Goal: Task Accomplishment & Management: Manage account settings

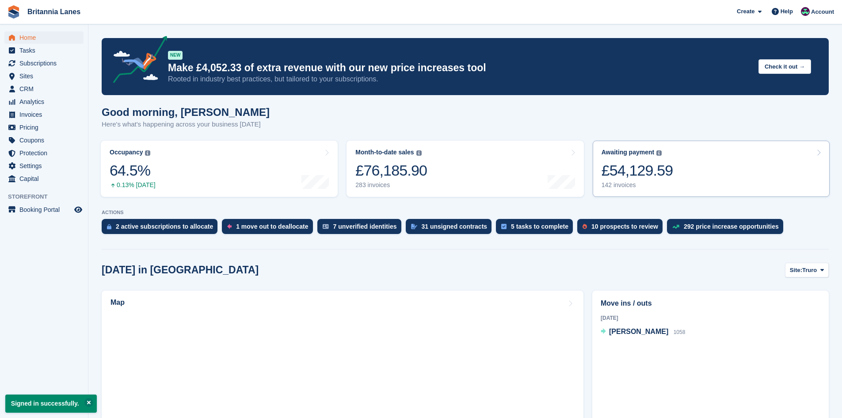
drag, startPoint x: 728, startPoint y: 161, endPoint x: 720, endPoint y: 160, distance: 8.0
click at [727, 161] on link "Awaiting payment The total outstanding balance on all open invoices. £54,129.59…" at bounding box center [711, 169] width 237 height 56
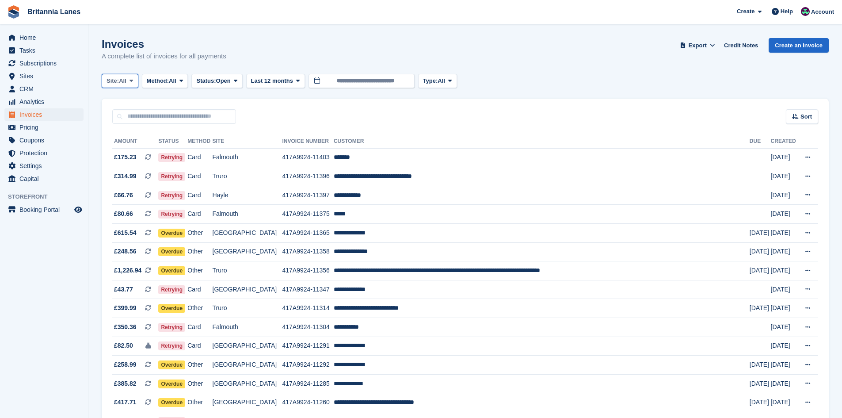
click at [118, 84] on span "Site:" at bounding box center [112, 80] width 12 height 9
click at [124, 114] on link "Truro" at bounding box center [146, 118] width 80 height 16
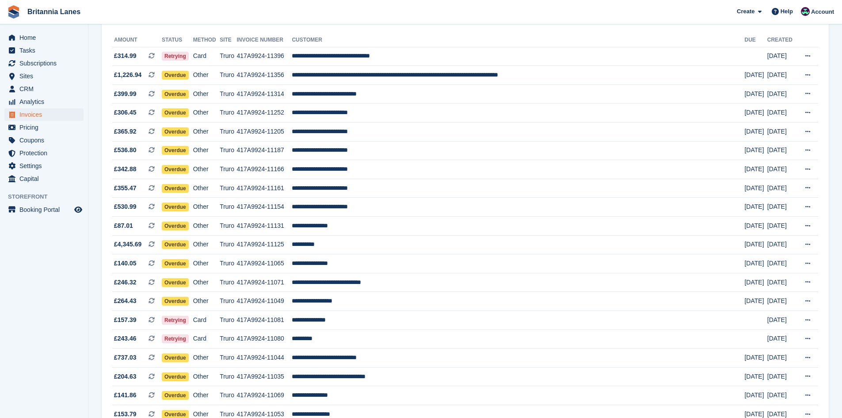
scroll to position [97, 0]
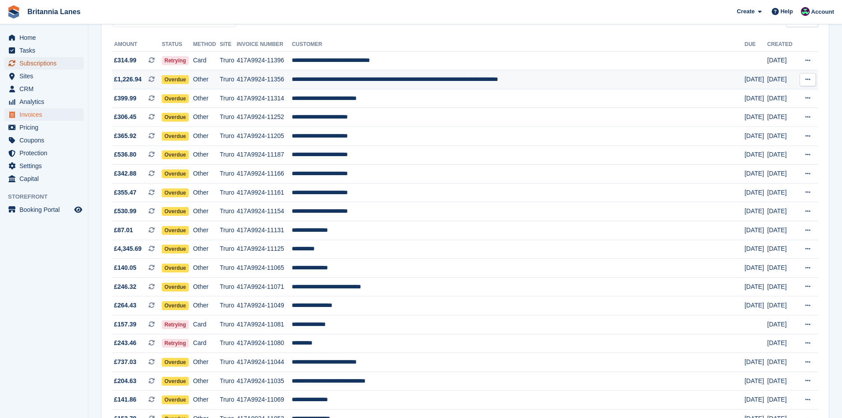
drag, startPoint x: 52, startPoint y: 59, endPoint x: 165, endPoint y: 75, distance: 114.7
click at [51, 59] on span "Subscriptions" at bounding box center [45, 63] width 53 height 12
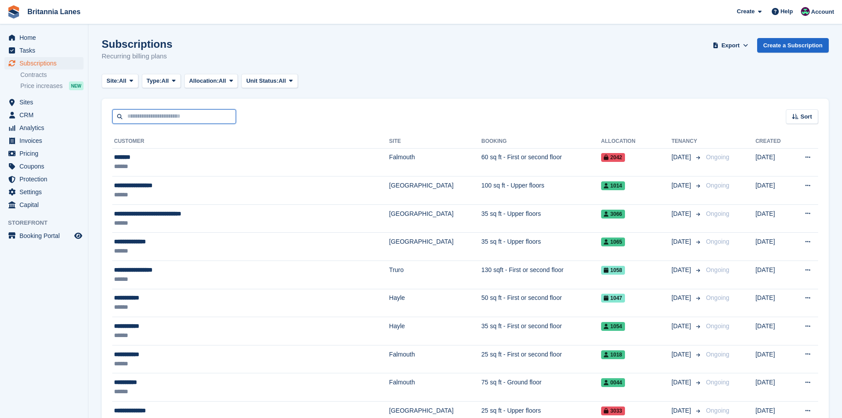
click at [203, 111] on input "text" at bounding box center [174, 116] width 124 height 15
type input "*****"
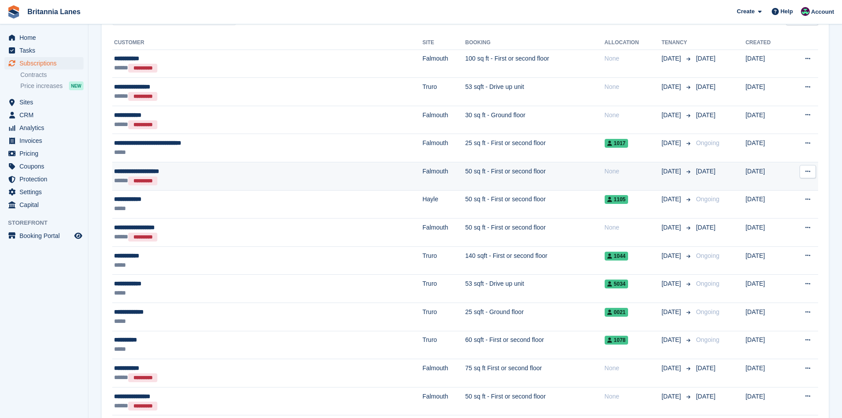
scroll to position [168, 0]
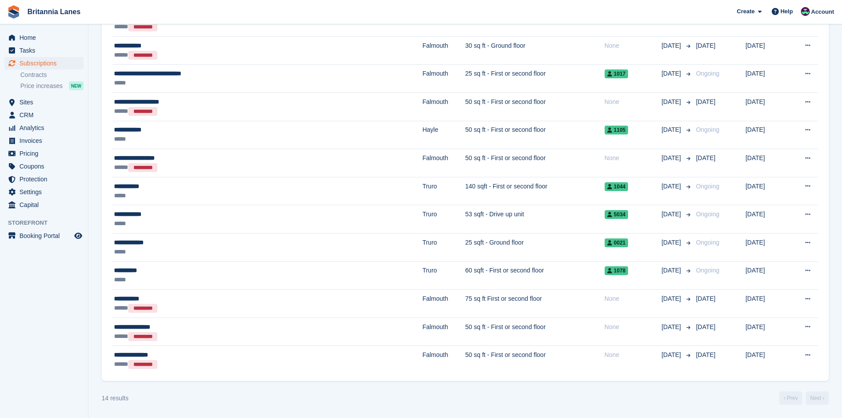
drag, startPoint x: 120, startPoint y: 267, endPoint x: 99, endPoint y: 292, distance: 32.3
click at [121, 267] on div "**********" at bounding box center [206, 270] width 185 height 9
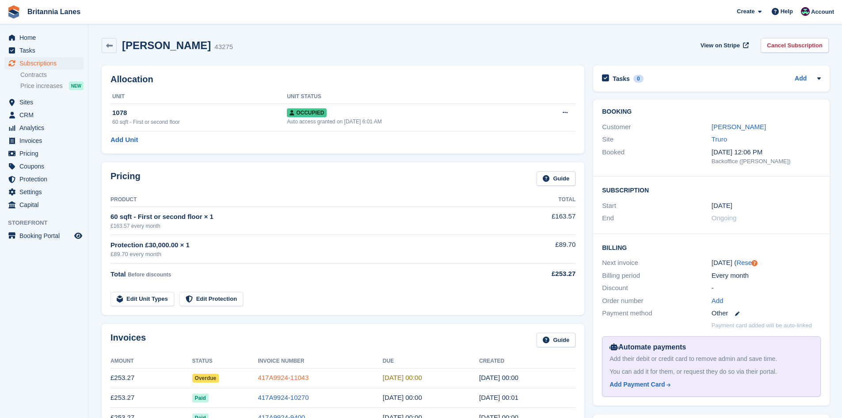
click at [294, 376] on link "417A9924-11043" at bounding box center [283, 377] width 51 height 8
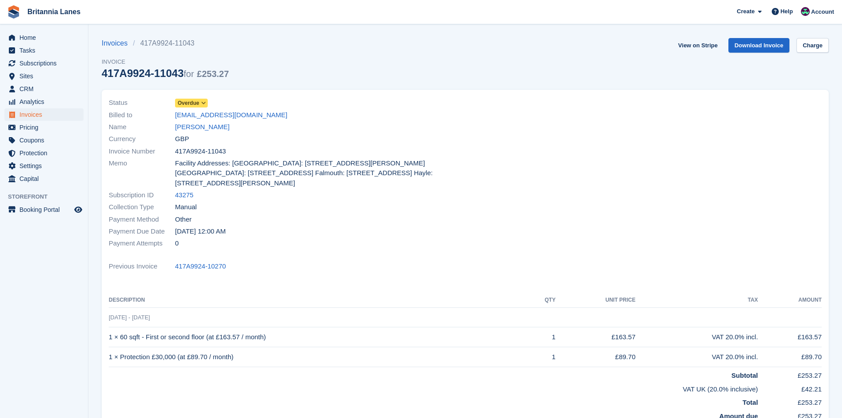
click at [198, 99] on span "Overdue" at bounding box center [189, 103] width 22 height 8
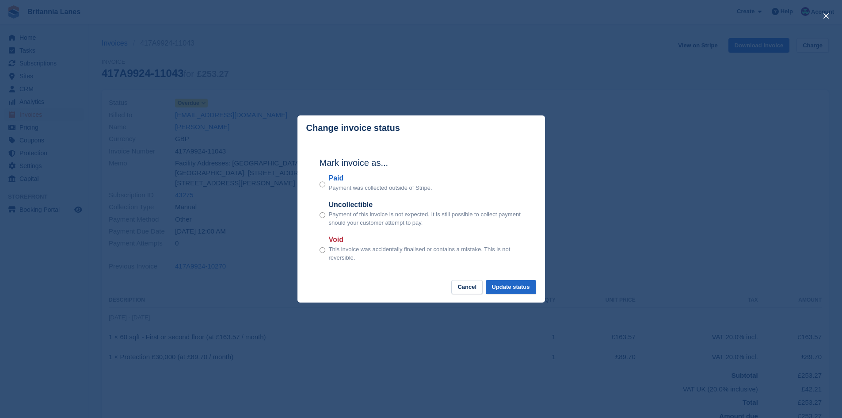
click at [329, 181] on label "Paid" at bounding box center [380, 178] width 103 height 11
click at [499, 282] on button "Update status" at bounding box center [511, 287] width 50 height 15
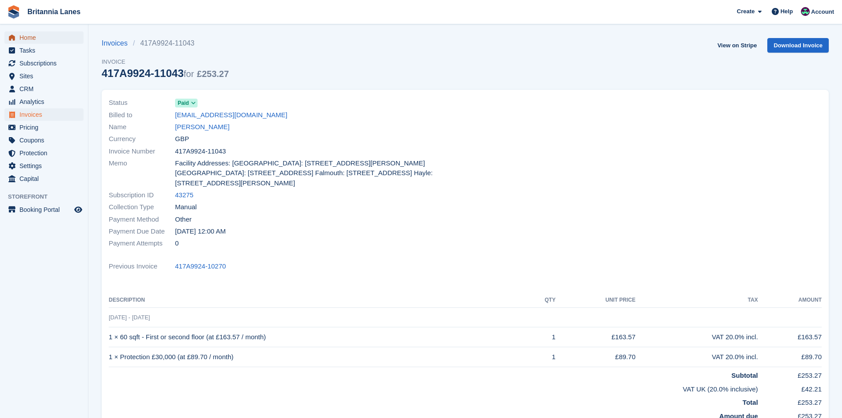
click at [25, 34] on span "Home" at bounding box center [45, 37] width 53 height 12
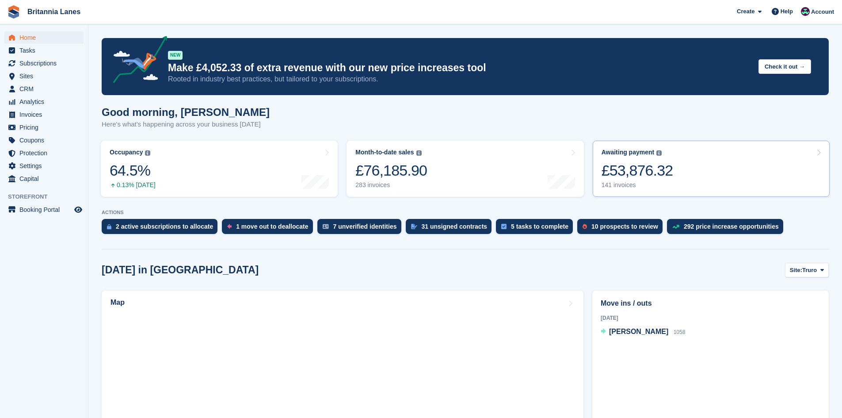
click at [707, 176] on link "Awaiting payment The total outstanding balance on all open invoices. £53,876.32…" at bounding box center [711, 169] width 237 height 56
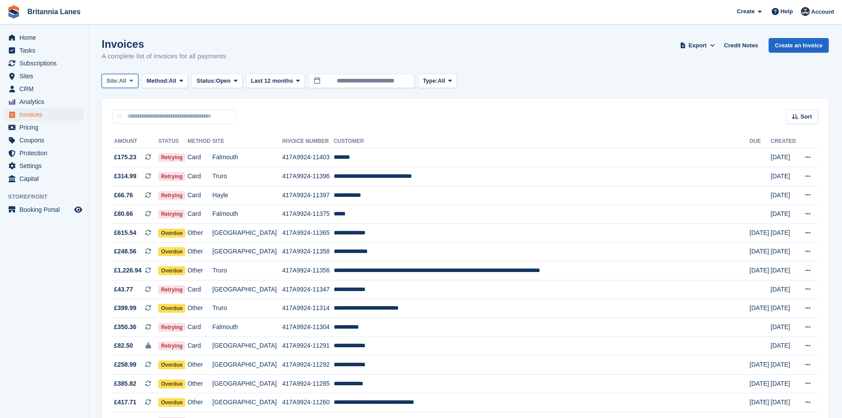
click at [113, 80] on span "Site:" at bounding box center [112, 80] width 12 height 9
click at [132, 121] on link "Truro" at bounding box center [146, 118] width 80 height 16
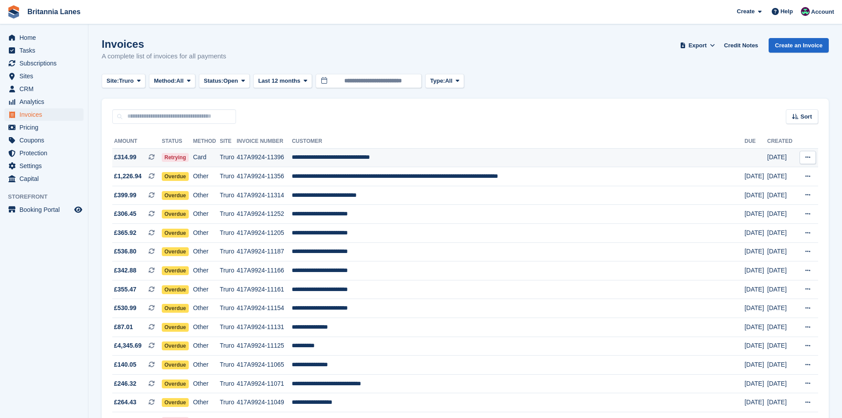
click at [427, 152] on td "**********" at bounding box center [518, 157] width 452 height 19
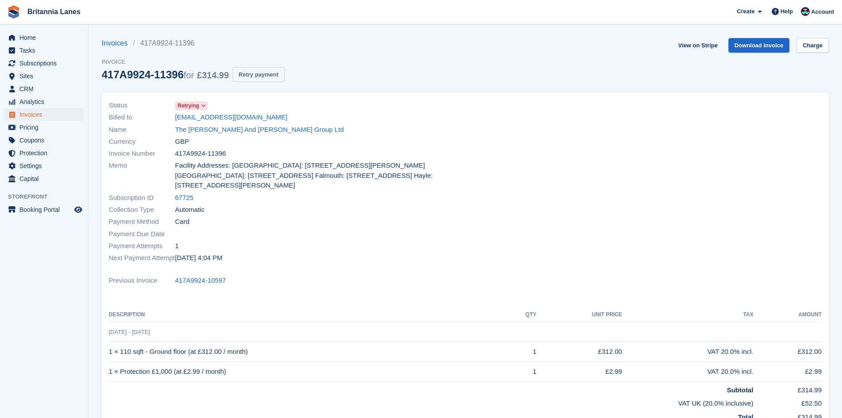
click at [260, 80] on button "Retry payment" at bounding box center [258, 74] width 52 height 15
click at [808, 48] on link "Charge" at bounding box center [812, 45] width 32 height 15
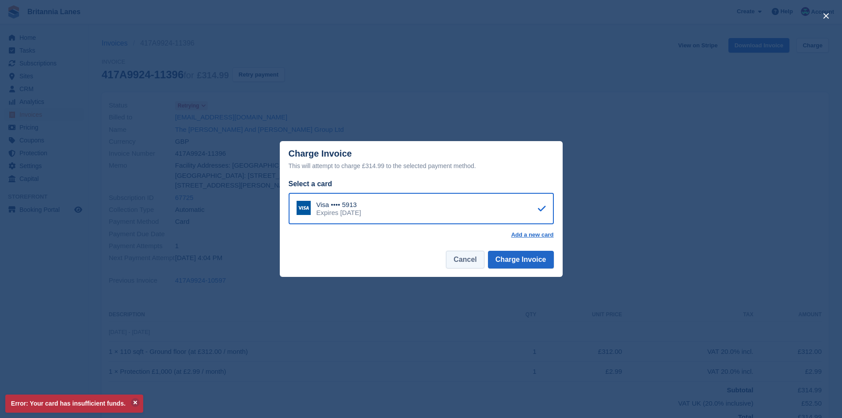
click at [463, 264] on button "Cancel" at bounding box center [465, 260] width 38 height 18
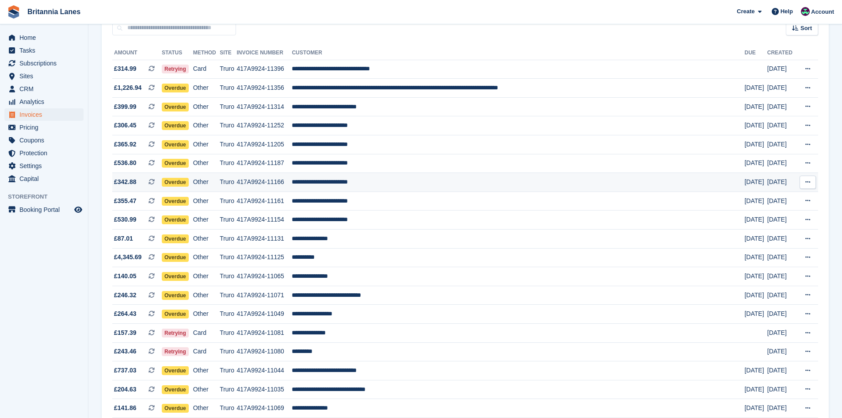
scroll to position [133, 0]
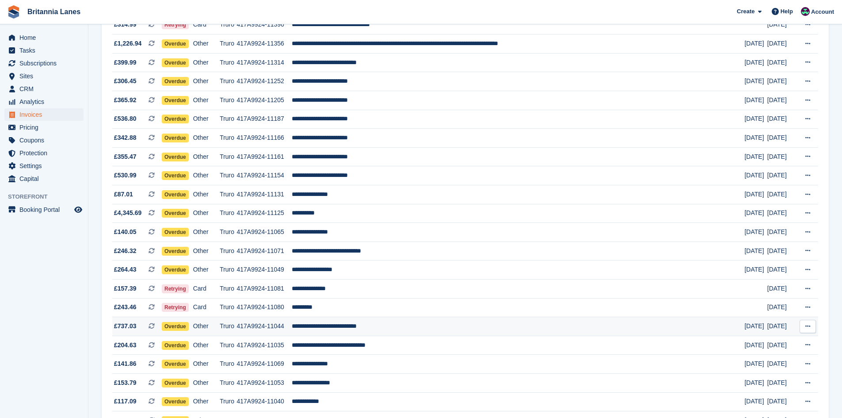
click at [384, 323] on td "**********" at bounding box center [518, 326] width 452 height 19
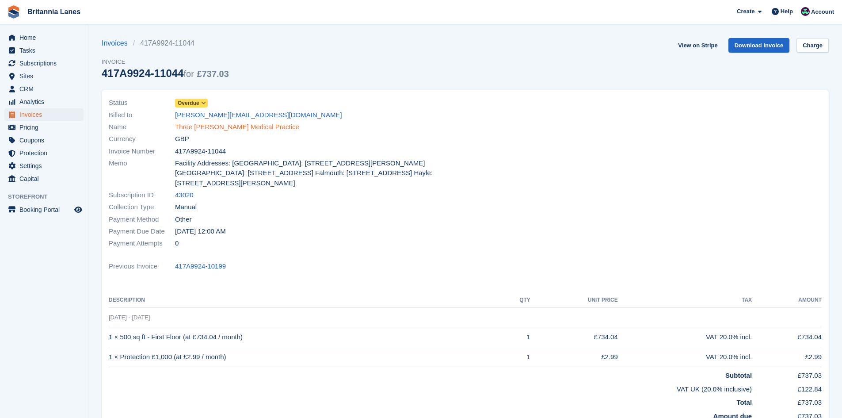
click at [207, 128] on link "Three Spires Medical Practice" at bounding box center [237, 127] width 124 height 10
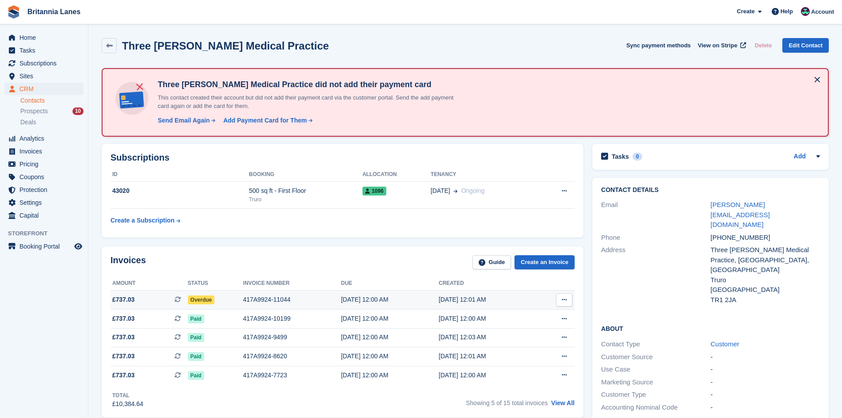
click at [207, 304] on span "Overdue" at bounding box center [201, 299] width 27 height 9
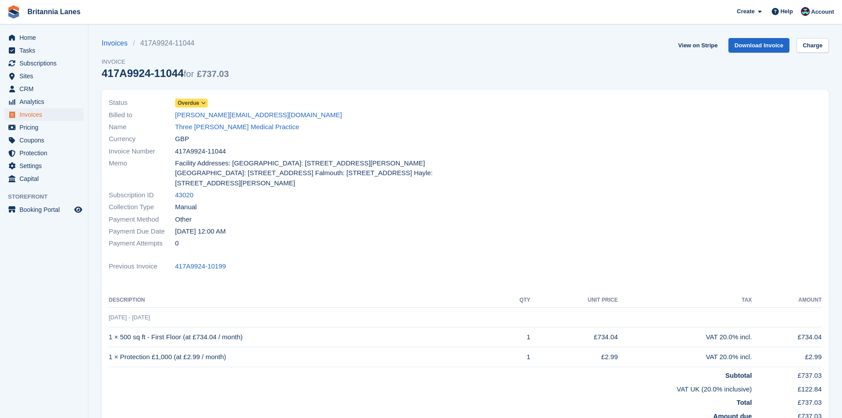
click at [214, 102] on div "Status Overdue" at bounding box center [284, 103] width 351 height 12
click at [202, 102] on icon at bounding box center [203, 102] width 5 height 5
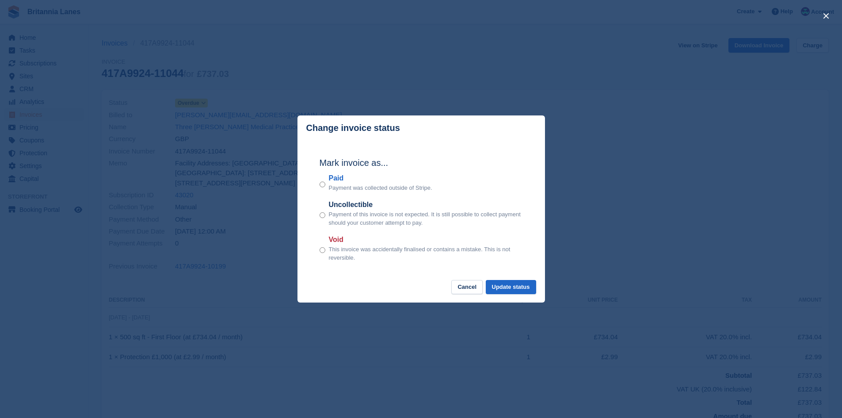
click at [336, 178] on label "Paid" at bounding box center [380, 178] width 103 height 11
click at [510, 282] on button "Update status" at bounding box center [511, 287] width 50 height 15
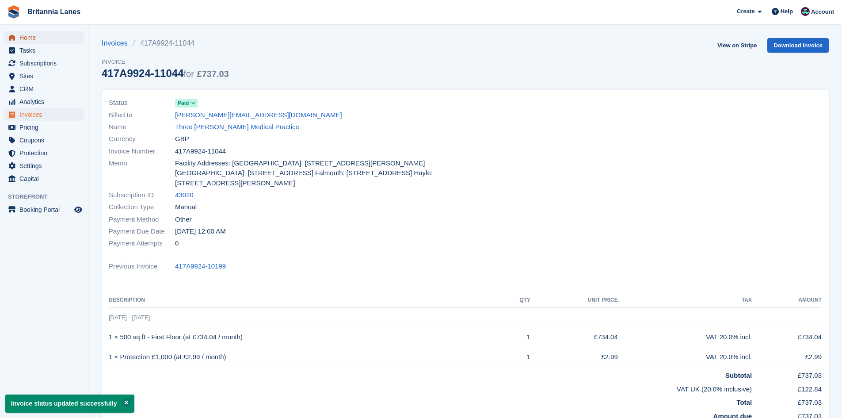
click at [49, 42] on span "Home" at bounding box center [45, 37] width 53 height 12
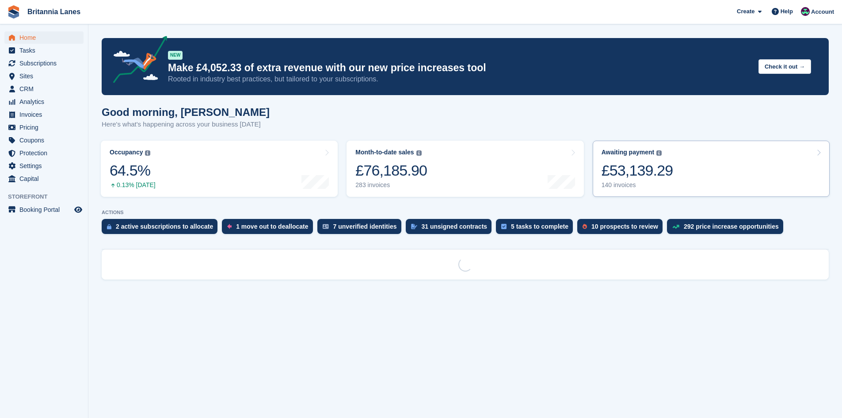
click at [681, 180] on link "Awaiting payment The total outstanding balance on all open invoices. £53,139.29…" at bounding box center [711, 169] width 237 height 56
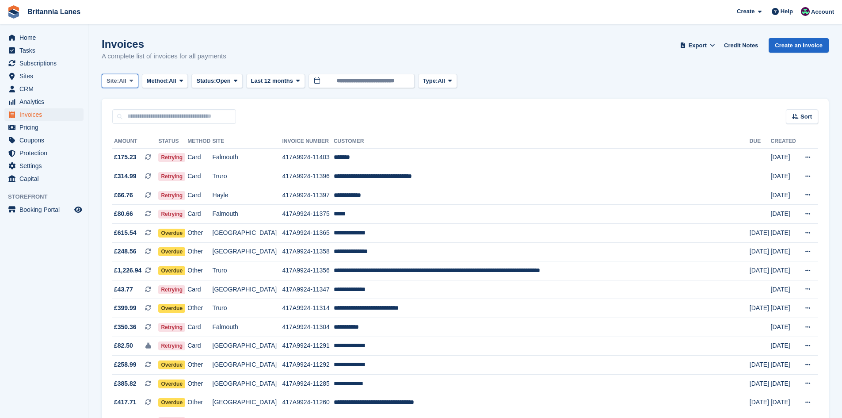
click at [124, 78] on span "All" at bounding box center [123, 80] width 8 height 9
click at [119, 121] on link "Truro" at bounding box center [146, 118] width 80 height 16
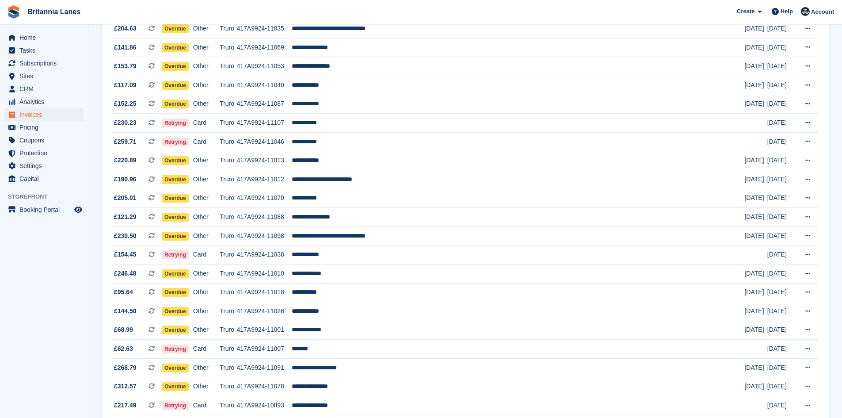
scroll to position [442, 0]
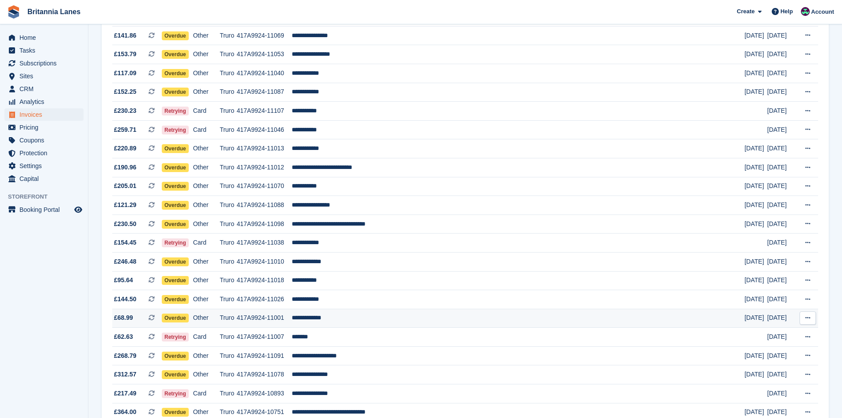
click at [292, 316] on td "417A9924-11001" at bounding box center [263, 317] width 55 height 19
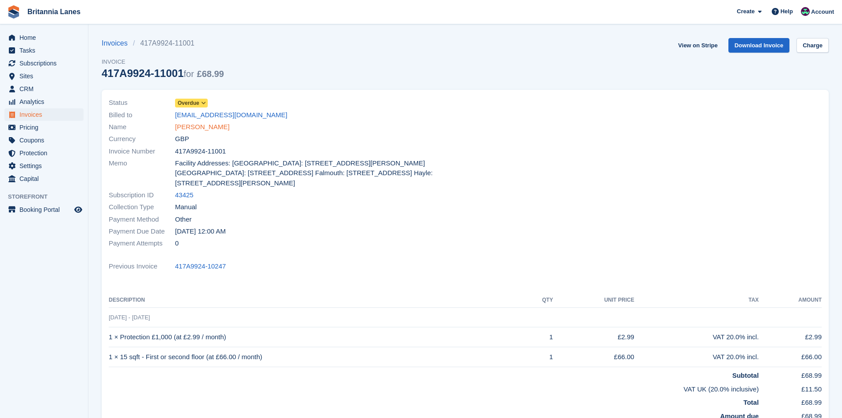
click at [199, 130] on link "[PERSON_NAME]" at bounding box center [202, 127] width 54 height 10
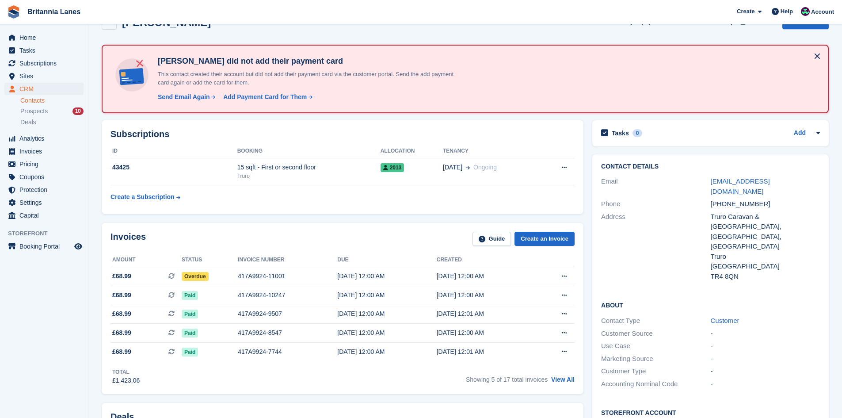
scroll to position [44, 0]
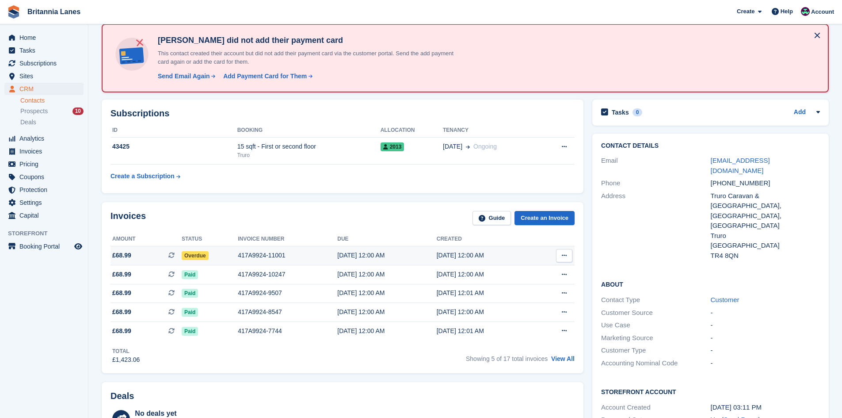
click at [226, 248] on td "Overdue" at bounding box center [210, 255] width 56 height 19
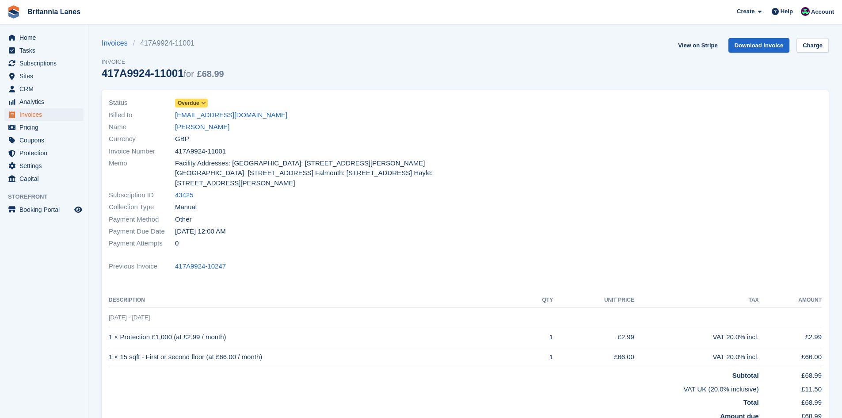
click at [179, 100] on span "Overdue" at bounding box center [189, 103] width 22 height 8
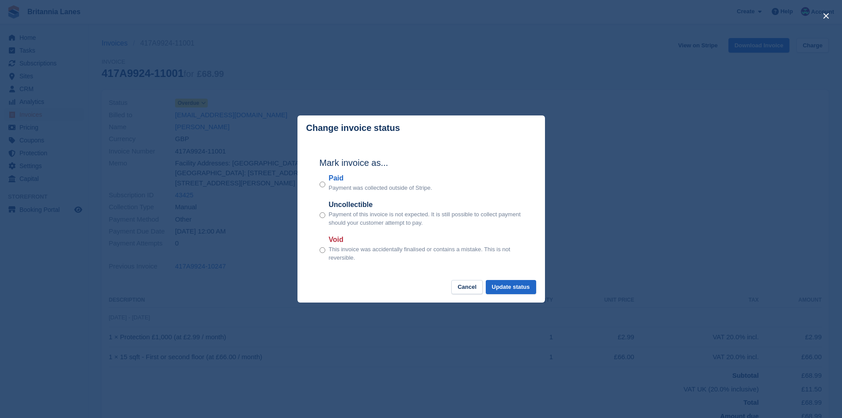
click at [341, 182] on label "Paid" at bounding box center [380, 178] width 103 height 11
click at [519, 290] on button "Update status" at bounding box center [511, 287] width 50 height 15
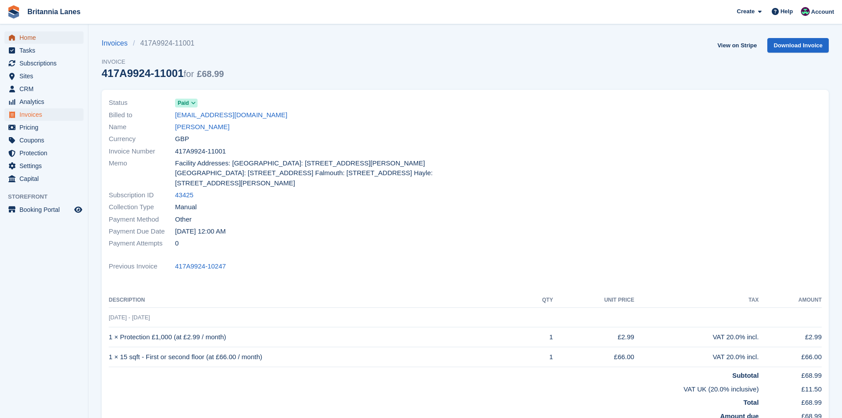
click at [50, 39] on span "Home" at bounding box center [45, 37] width 53 height 12
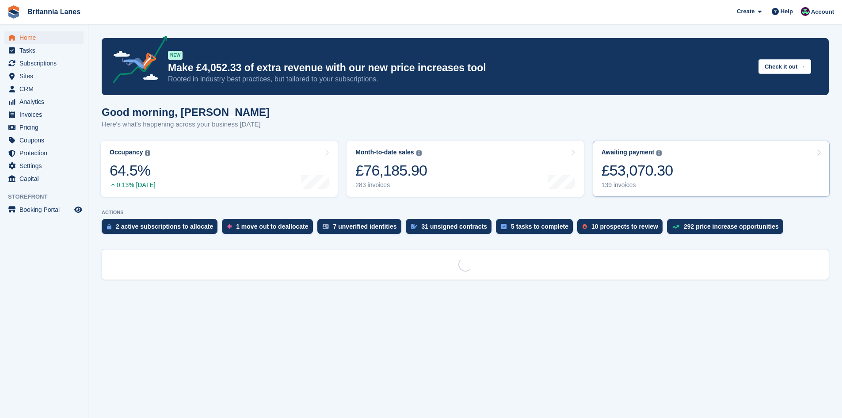
click at [730, 178] on link "Awaiting payment The total outstanding balance on all open invoices. £53,070.30…" at bounding box center [711, 169] width 237 height 56
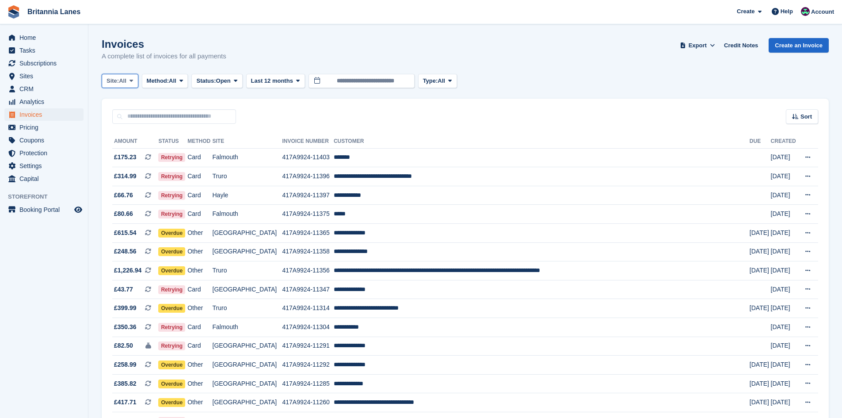
click at [125, 77] on span "All" at bounding box center [123, 80] width 8 height 9
click at [121, 119] on link "Truro" at bounding box center [146, 118] width 80 height 16
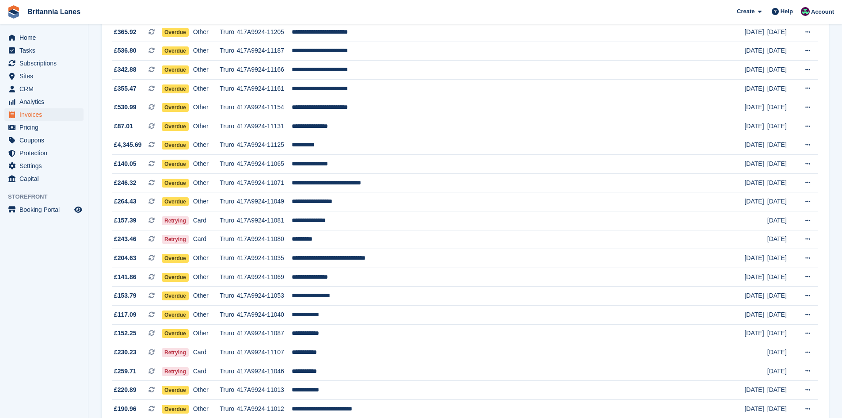
scroll to position [221, 0]
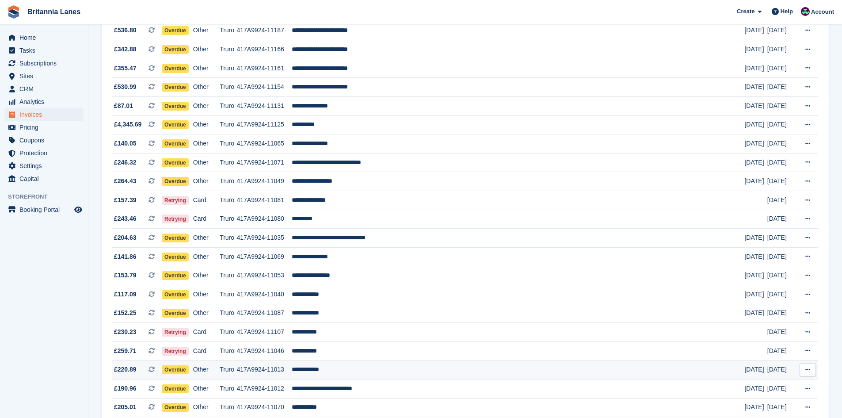
click at [363, 366] on td "**********" at bounding box center [518, 369] width 452 height 19
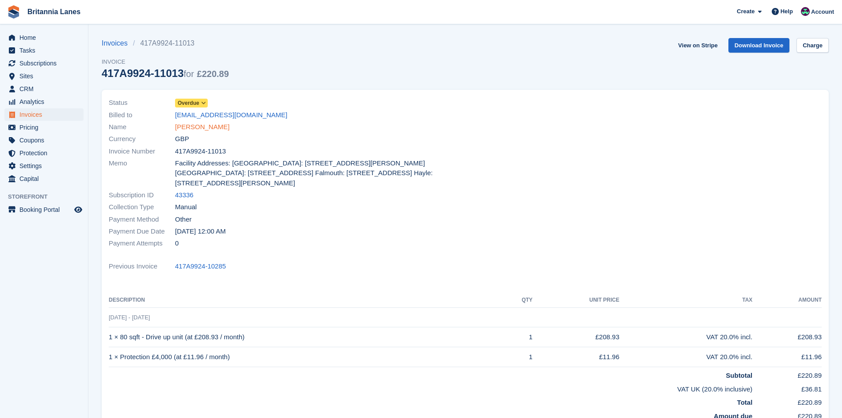
click at [214, 130] on link "[PERSON_NAME]" at bounding box center [202, 127] width 54 height 10
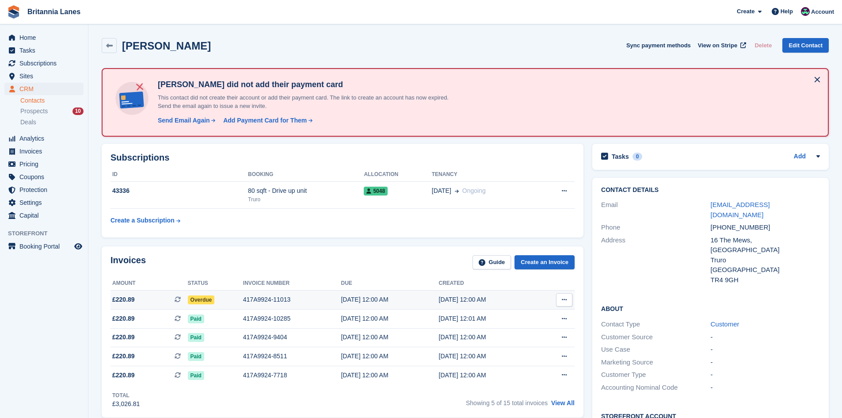
click at [270, 301] on div "417A9924-11013" at bounding box center [292, 299] width 98 height 9
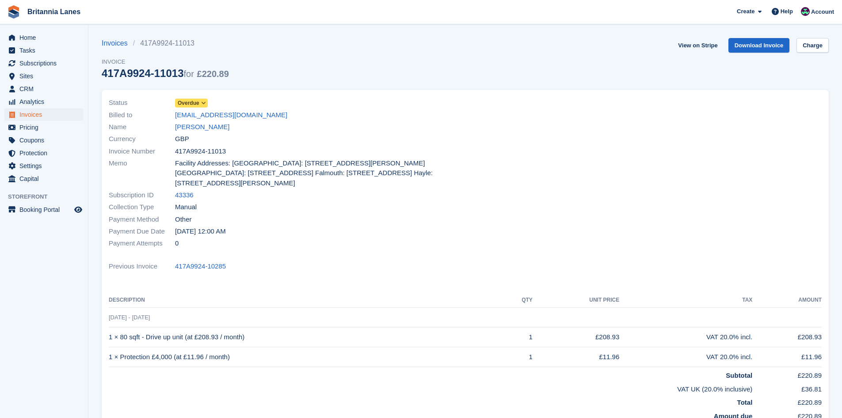
click at [197, 102] on span "Overdue" at bounding box center [189, 103] width 22 height 8
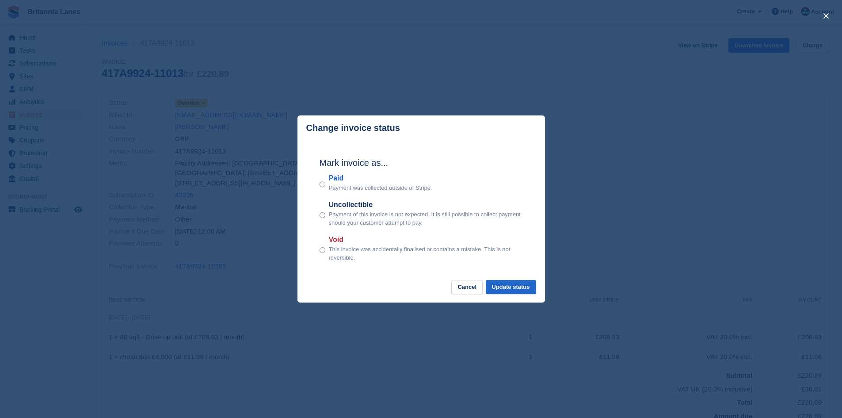
click at [343, 176] on label "Paid" at bounding box center [380, 178] width 103 height 11
click at [510, 285] on button "Update status" at bounding box center [511, 287] width 50 height 15
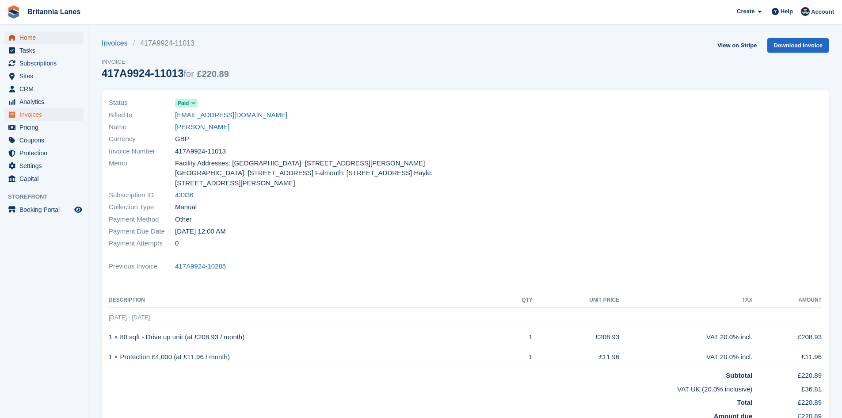
click at [23, 38] on span "Home" at bounding box center [45, 37] width 53 height 12
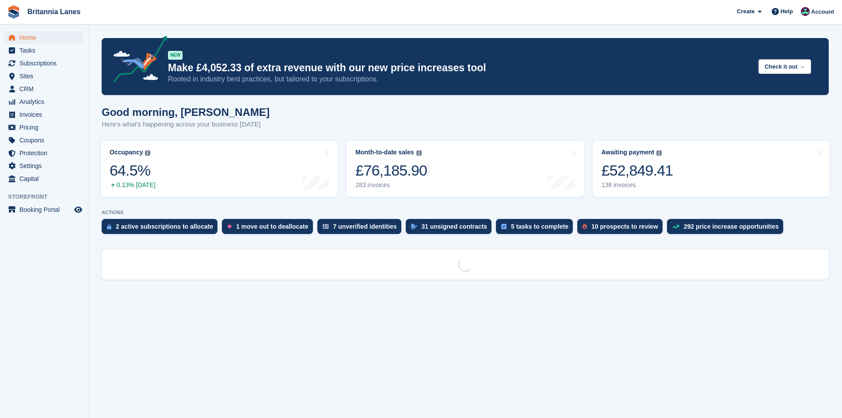
click at [636, 176] on div "£52,849.41" at bounding box center [637, 170] width 72 height 18
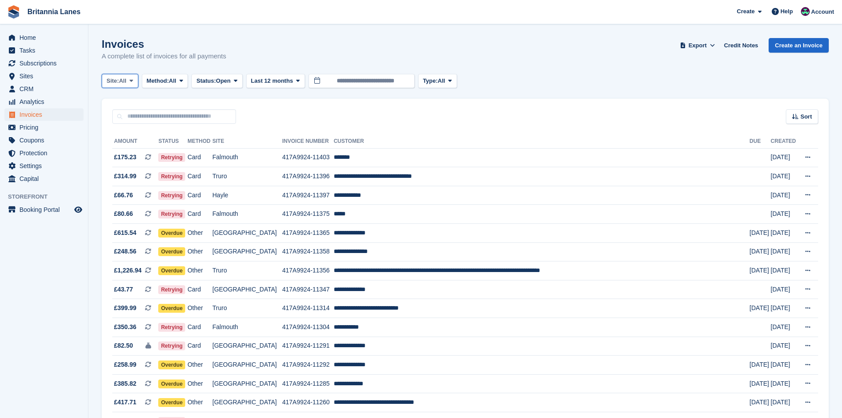
click at [113, 80] on span "Site:" at bounding box center [112, 80] width 12 height 9
click at [123, 114] on link "Truro" at bounding box center [146, 118] width 80 height 16
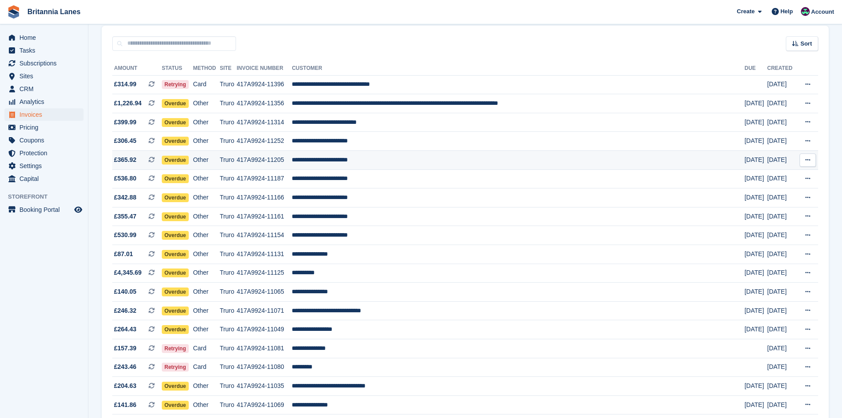
scroll to position [88, 0]
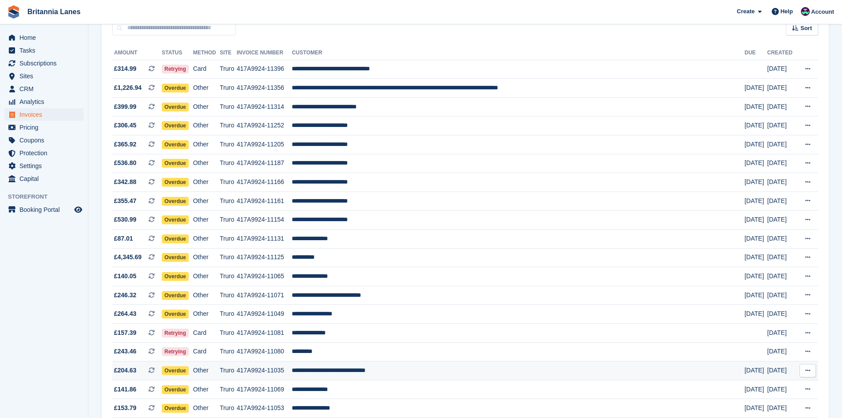
click at [373, 372] on td "**********" at bounding box center [518, 370] width 452 height 19
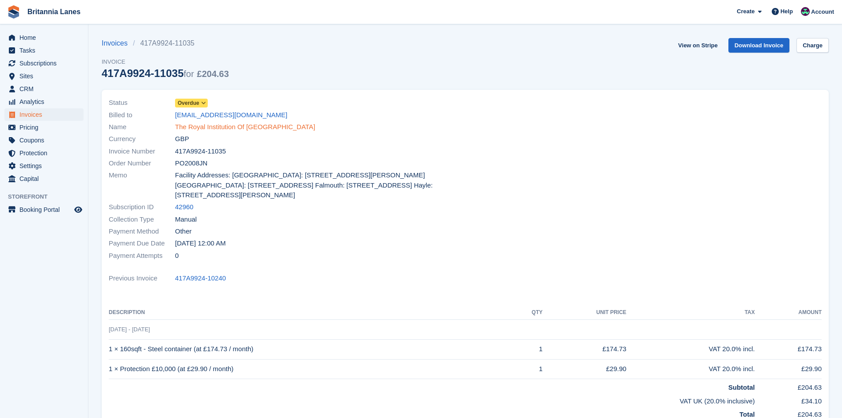
click at [198, 130] on link "The Royal Institution Of Cornwall" at bounding box center [245, 127] width 140 height 10
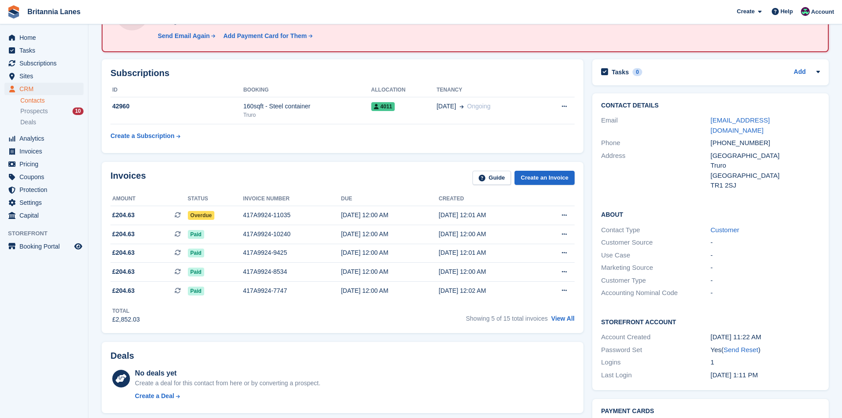
scroll to position [88, 0]
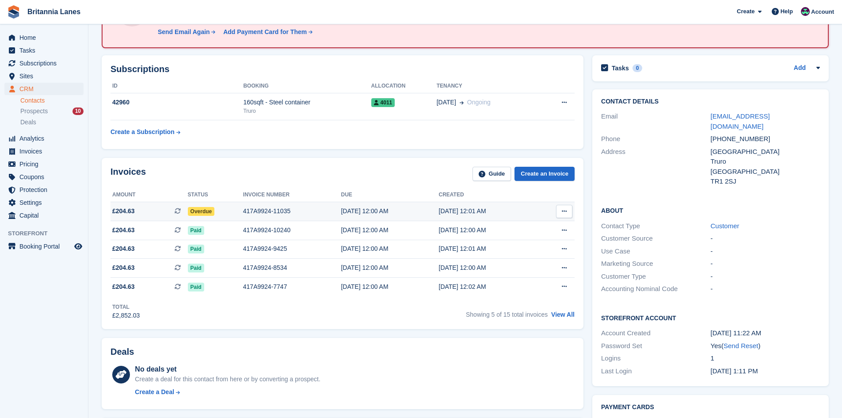
click at [202, 205] on td "Overdue" at bounding box center [215, 211] width 55 height 19
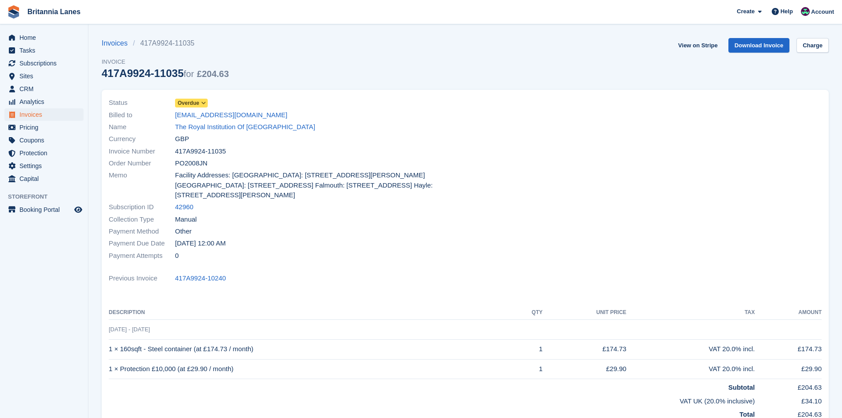
click at [186, 104] on span "Overdue" at bounding box center [189, 103] width 22 height 8
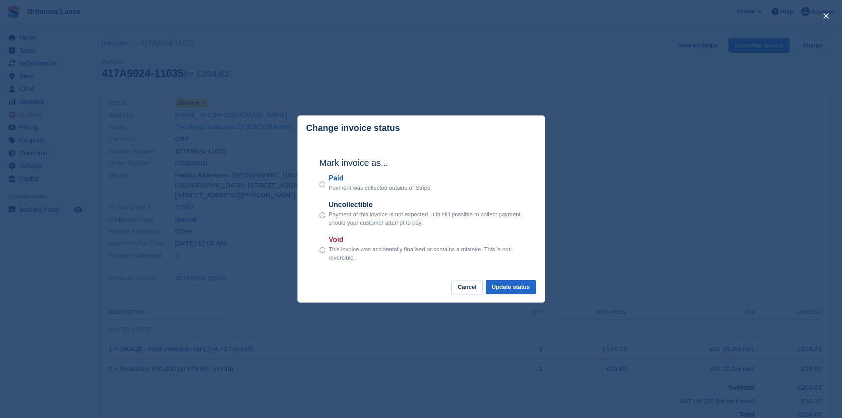
click at [336, 179] on label "Paid" at bounding box center [380, 178] width 103 height 11
click at [530, 287] on button "Update status" at bounding box center [511, 287] width 50 height 15
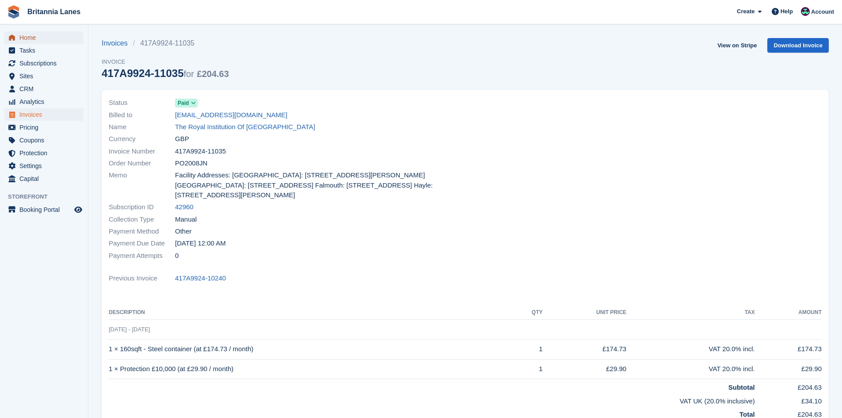
click at [28, 40] on span "Home" at bounding box center [45, 37] width 53 height 12
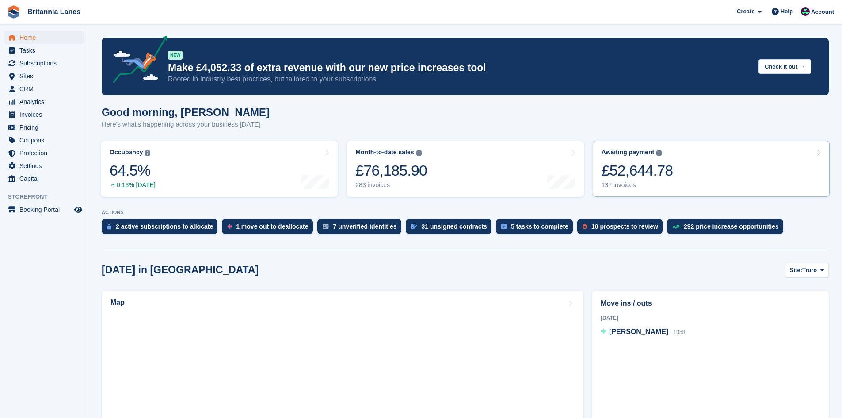
click at [666, 170] on div "£52,644.78" at bounding box center [637, 170] width 72 height 18
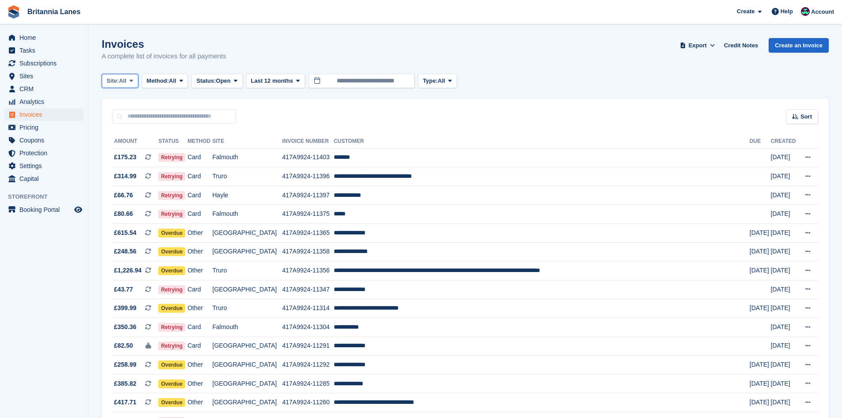
click at [122, 84] on span "All" at bounding box center [123, 80] width 8 height 9
click at [128, 110] on link "Truro" at bounding box center [146, 118] width 80 height 16
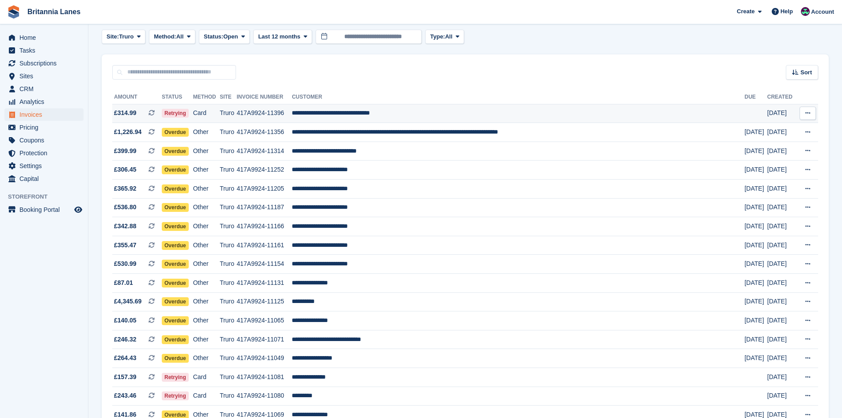
scroll to position [88, 0]
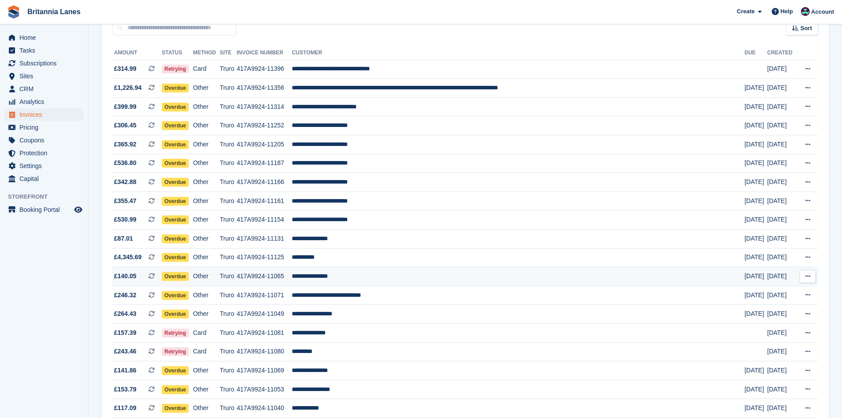
drag, startPoint x: 356, startPoint y: 270, endPoint x: 297, endPoint y: 278, distance: 60.3
click at [356, 270] on td "**********" at bounding box center [518, 276] width 452 height 19
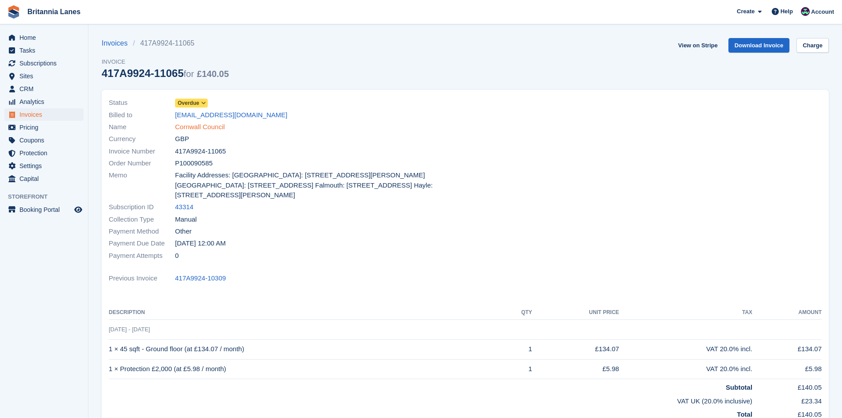
click at [197, 129] on link "Cornwall Council" at bounding box center [200, 127] width 50 height 10
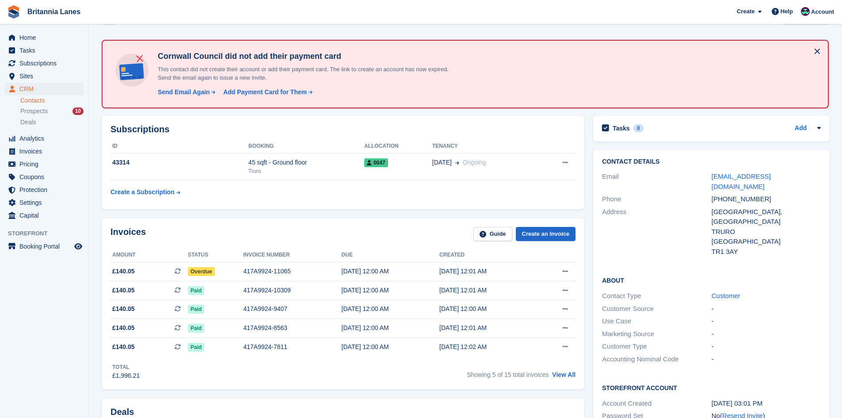
scroll to position [44, 0]
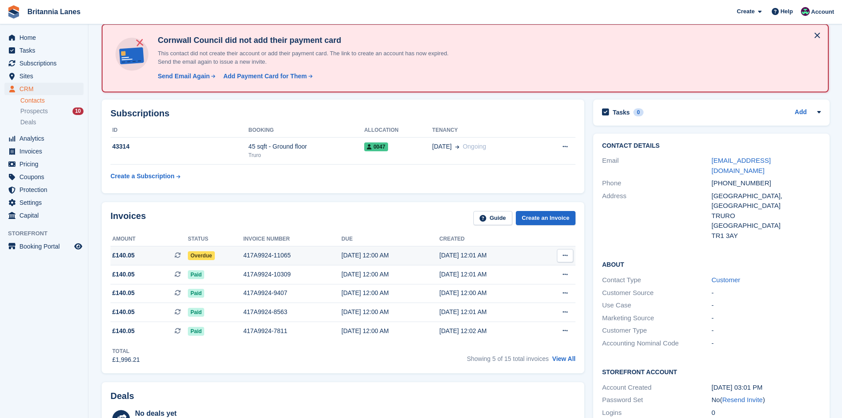
click at [263, 259] on div "417A9924-11065" at bounding box center [292, 255] width 98 height 9
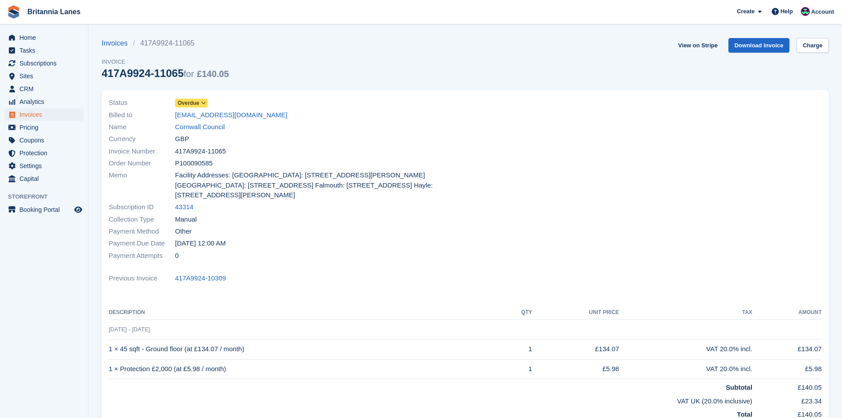
click at [204, 106] on span at bounding box center [203, 102] width 7 height 7
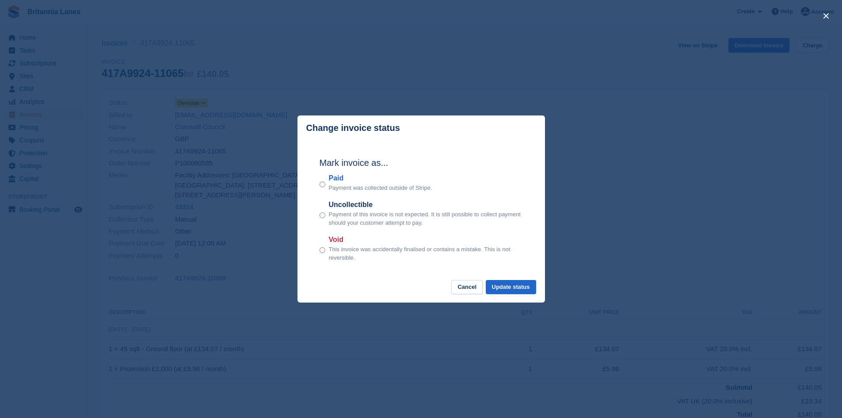
click at [342, 183] on label "Paid" at bounding box center [380, 178] width 103 height 11
click at [513, 281] on button "Update status" at bounding box center [511, 287] width 50 height 15
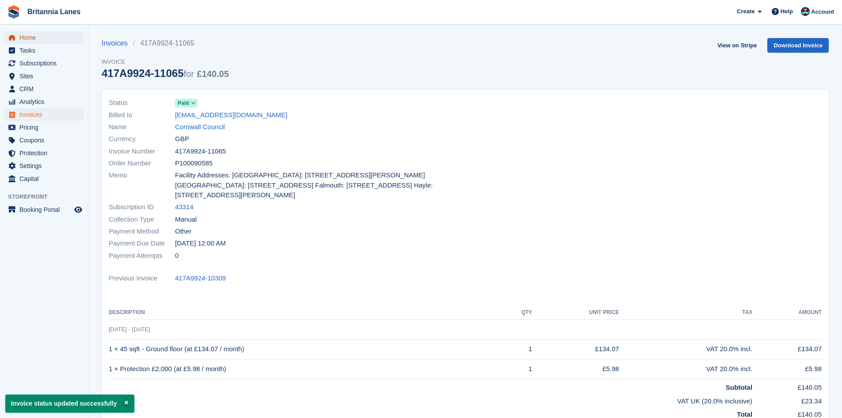
click at [51, 32] on span "Home" at bounding box center [45, 37] width 53 height 12
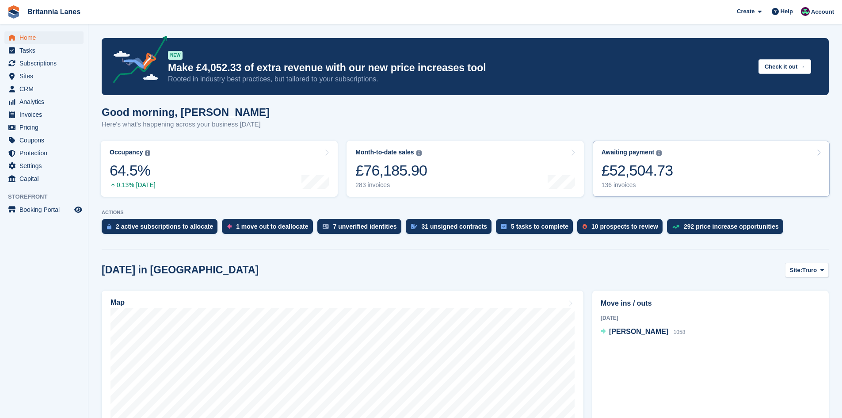
click at [645, 168] on div "£52,504.73" at bounding box center [637, 170] width 72 height 18
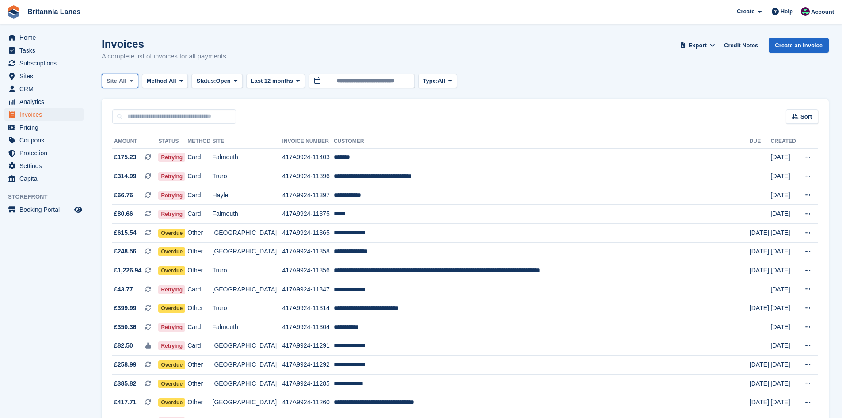
click at [119, 76] on span "Site:" at bounding box center [112, 80] width 12 height 9
click at [139, 132] on link "Falmouth" at bounding box center [146, 133] width 80 height 16
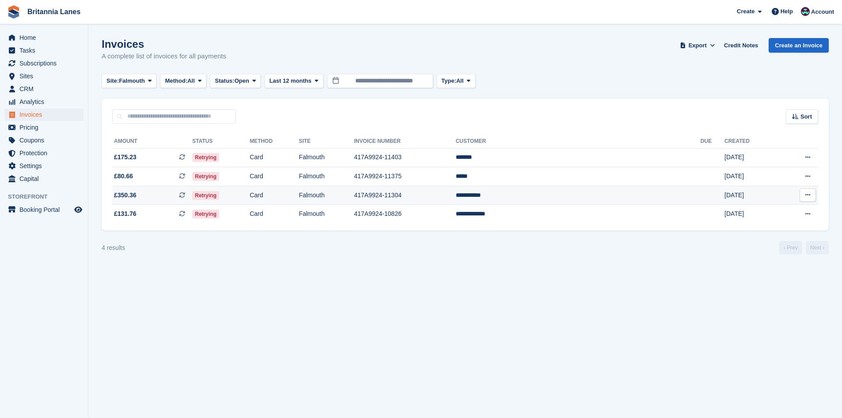
click at [591, 192] on td "**********" at bounding box center [578, 195] width 245 height 19
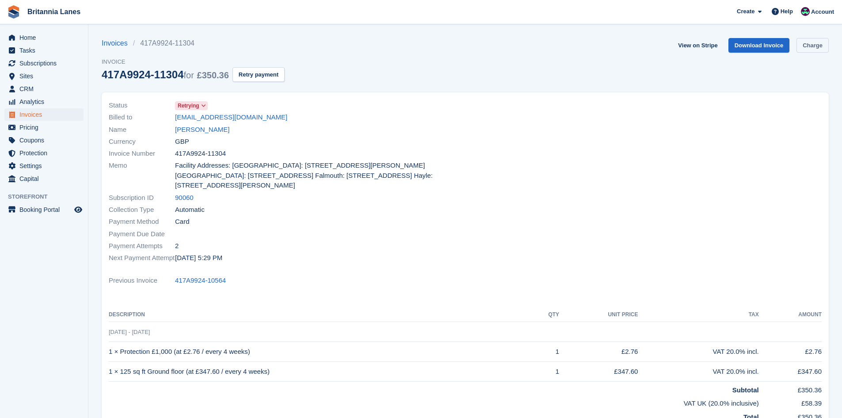
click at [811, 43] on link "Charge" at bounding box center [812, 45] width 32 height 15
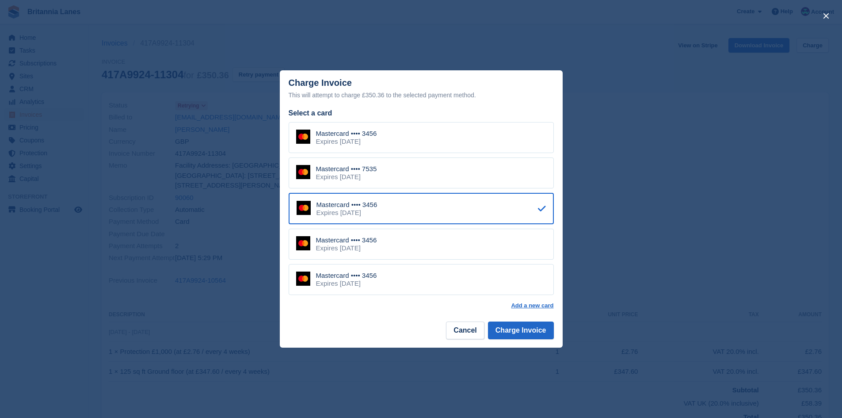
click at [362, 176] on div "Expires December 2027" at bounding box center [346, 177] width 61 height 8
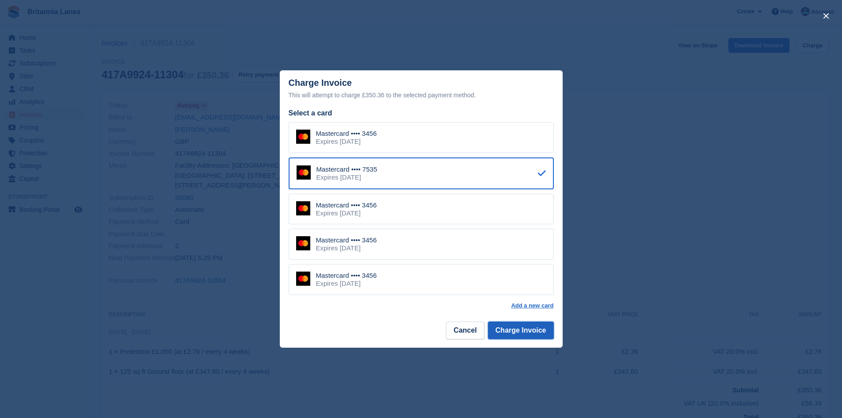
click at [517, 334] on button "Charge Invoice" at bounding box center [521, 330] width 66 height 18
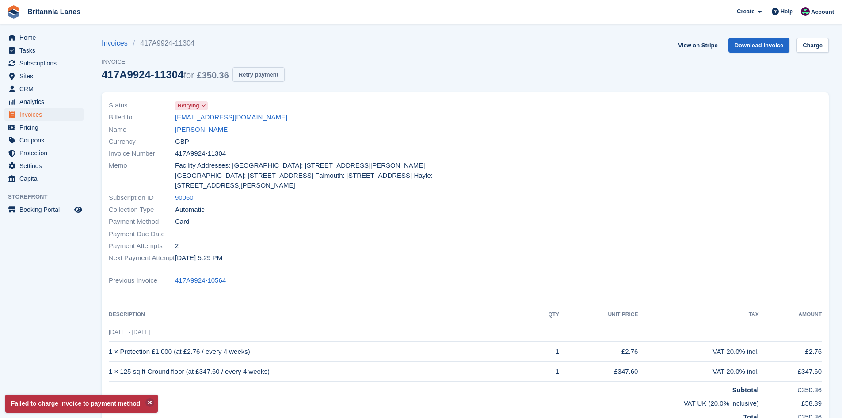
click at [274, 77] on button "Retry payment" at bounding box center [258, 74] width 52 height 15
click at [44, 30] on div "Home Tasks Subscriptions Subscriptions Subscriptions Contracts Price increases …" at bounding box center [44, 106] width 88 height 157
click at [38, 34] on span "Home" at bounding box center [45, 37] width 53 height 12
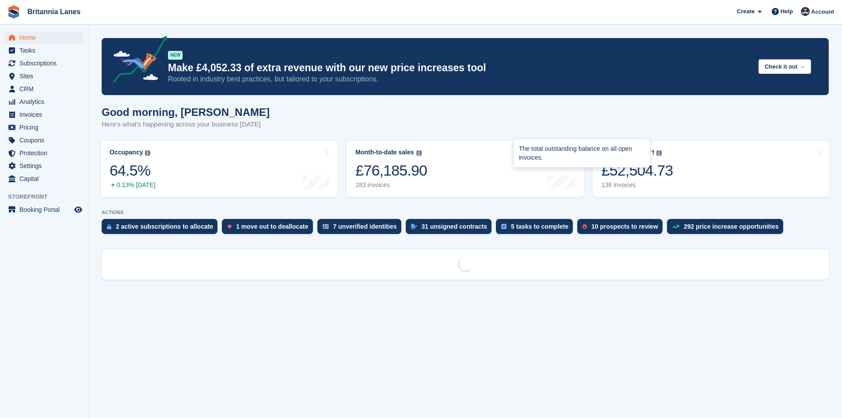
click at [659, 151] on img at bounding box center [658, 152] width 5 height 5
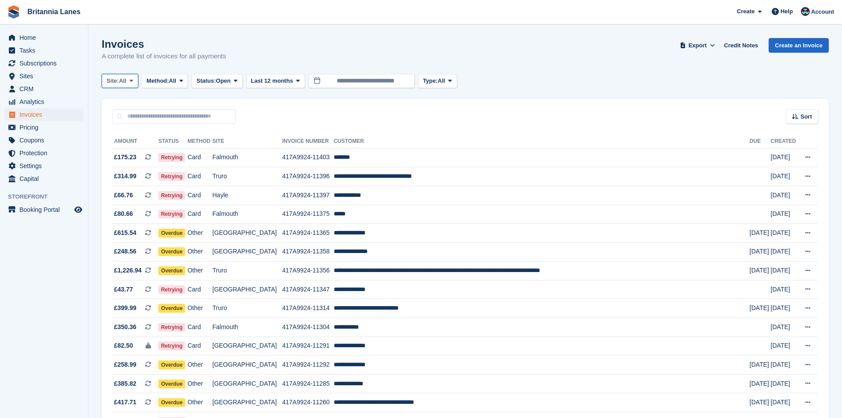
click at [121, 74] on button "Site: All" at bounding box center [120, 81] width 37 height 15
click at [122, 133] on link "Falmouth" at bounding box center [146, 133] width 80 height 16
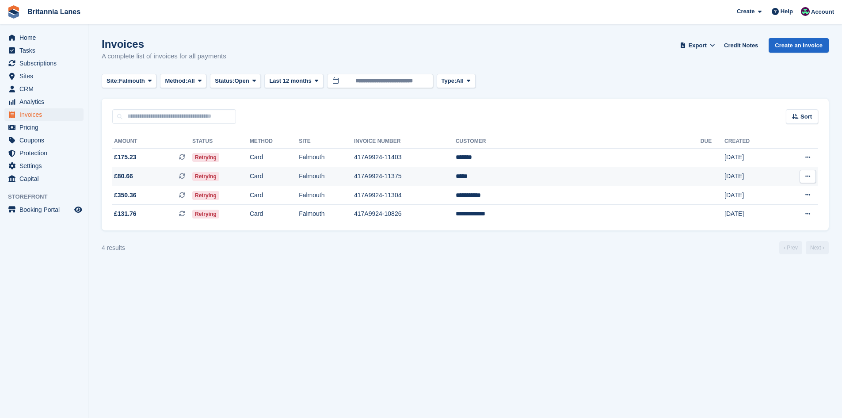
click at [574, 177] on td "*****" at bounding box center [578, 176] width 245 height 19
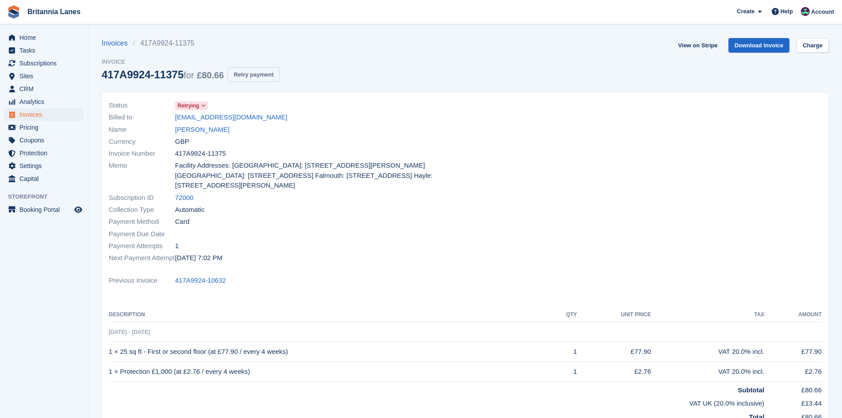
click at [251, 75] on button "Retry payment" at bounding box center [254, 74] width 52 height 15
click at [820, 41] on link "Charge" at bounding box center [812, 45] width 32 height 15
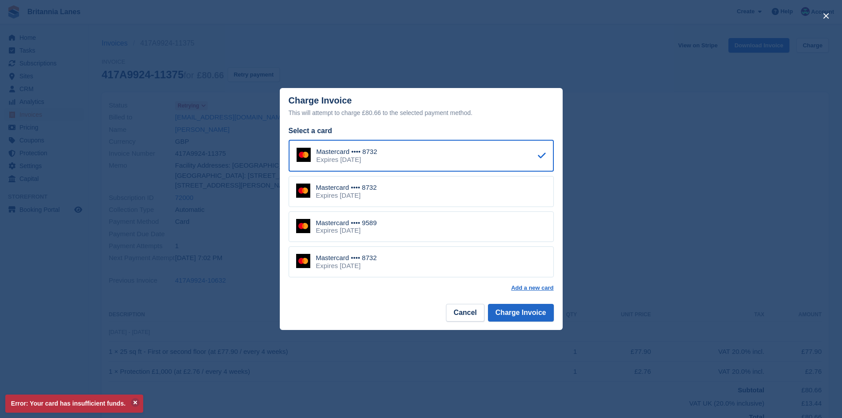
click at [396, 225] on div "Mastercard •••• 9589 Expires April 2028" at bounding box center [421, 226] width 265 height 31
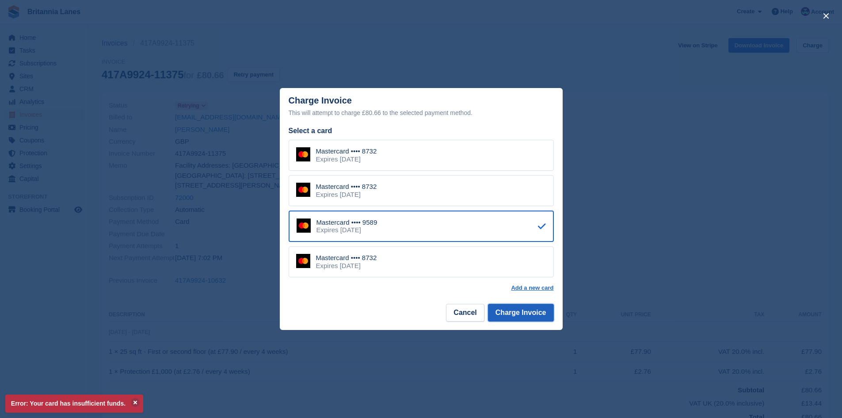
click at [543, 318] on button "Charge Invoice" at bounding box center [521, 313] width 66 height 18
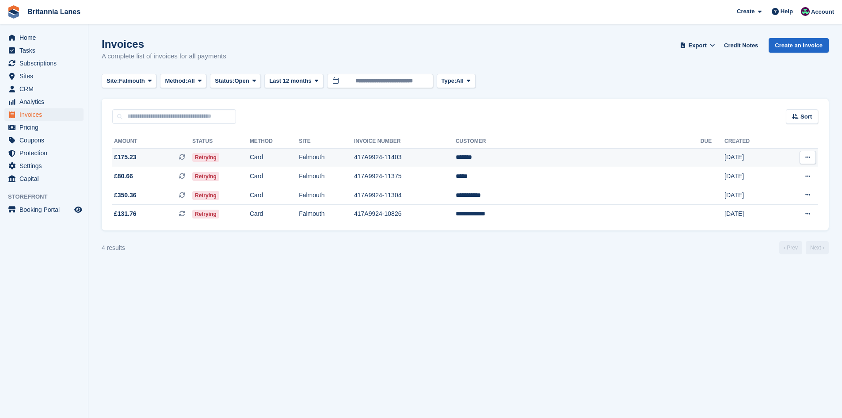
click at [571, 157] on td "*******" at bounding box center [578, 157] width 245 height 19
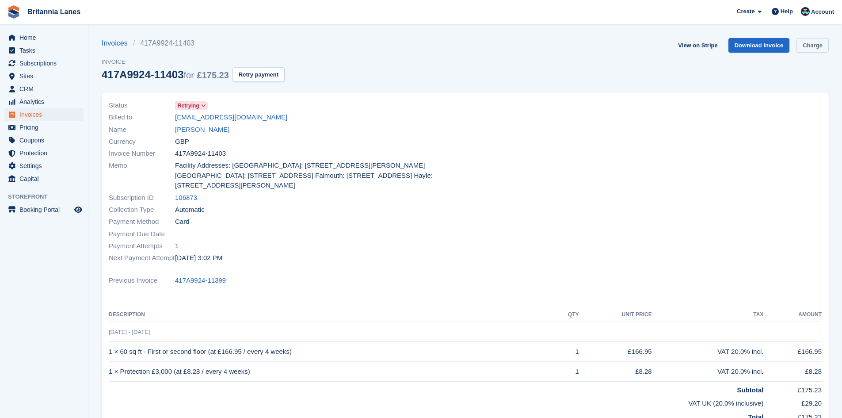
click at [813, 51] on link "Charge" at bounding box center [812, 45] width 32 height 15
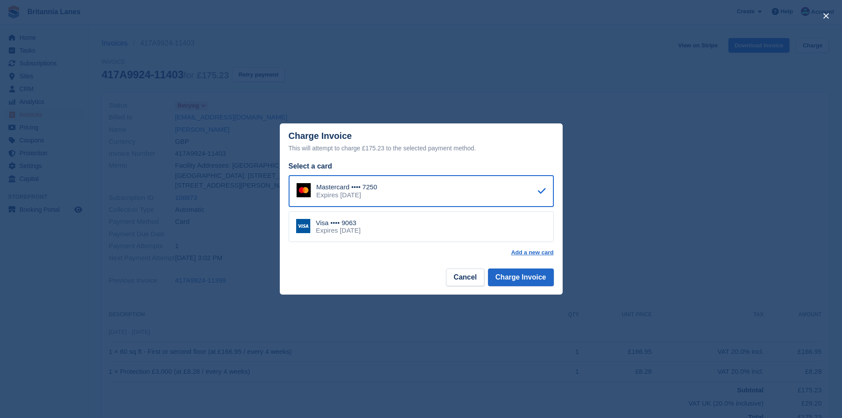
click at [351, 231] on div "Expires May 2030" at bounding box center [338, 230] width 45 height 8
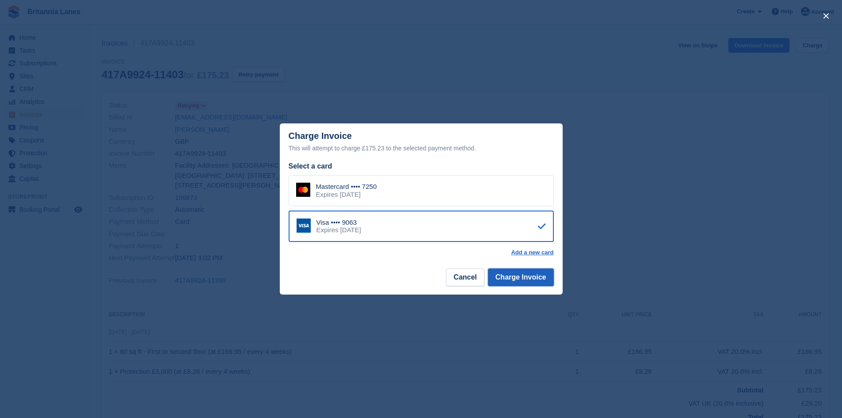
click at [524, 277] on button "Charge Invoice" at bounding box center [521, 277] width 66 height 18
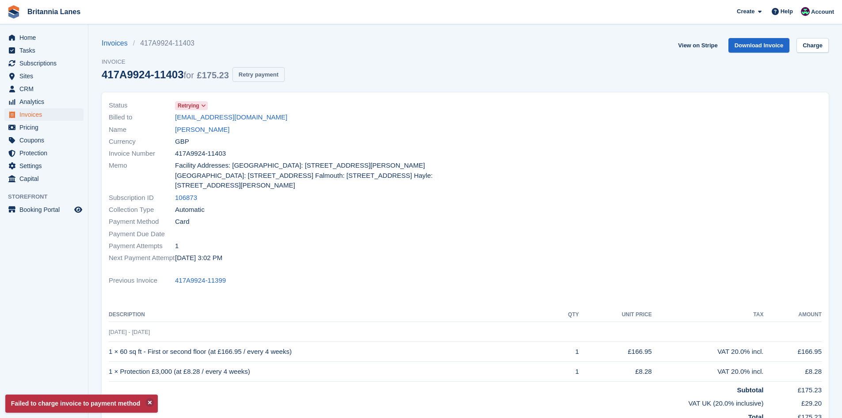
click at [248, 75] on button "Retry payment" at bounding box center [258, 74] width 52 height 15
click at [42, 41] on span "Home" at bounding box center [45, 37] width 53 height 12
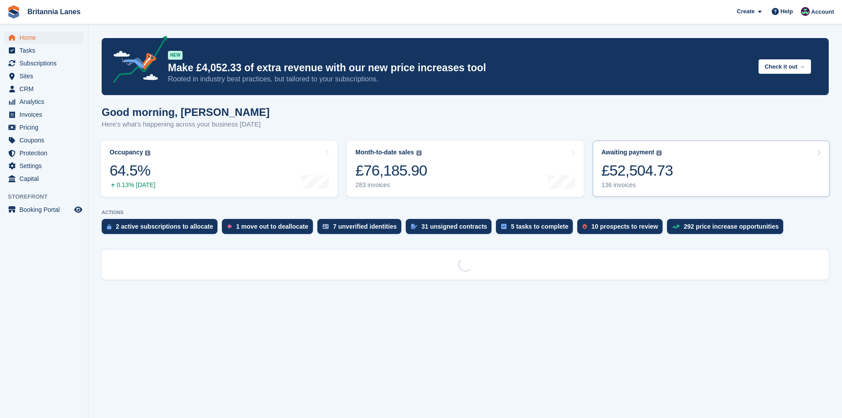
click at [640, 167] on div "£52,504.73" at bounding box center [637, 170] width 72 height 18
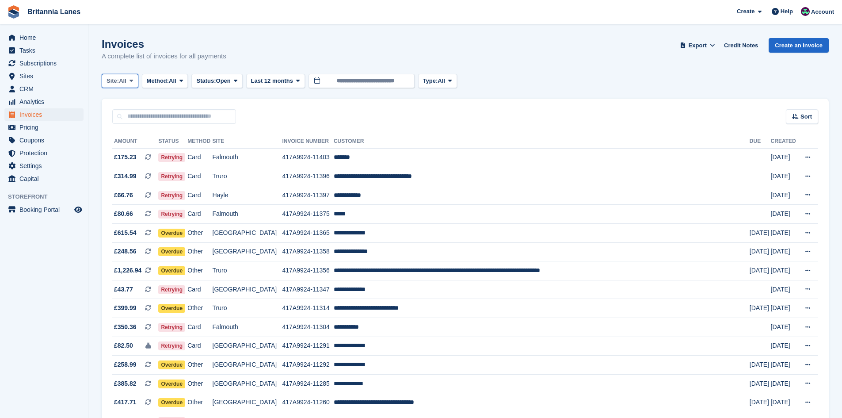
click at [122, 85] on span "All" at bounding box center [123, 80] width 8 height 9
click at [117, 134] on link "Falmouth" at bounding box center [146, 133] width 80 height 16
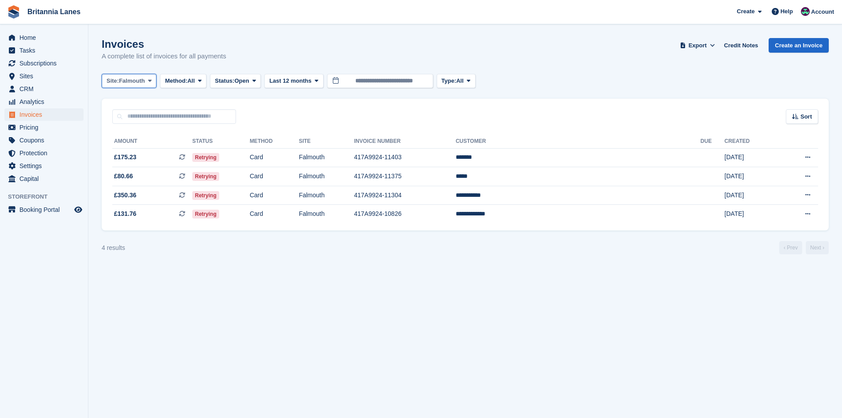
click at [135, 80] on span "Falmouth" at bounding box center [132, 80] width 26 height 9
click at [122, 162] on link "Hayle" at bounding box center [146, 165] width 80 height 16
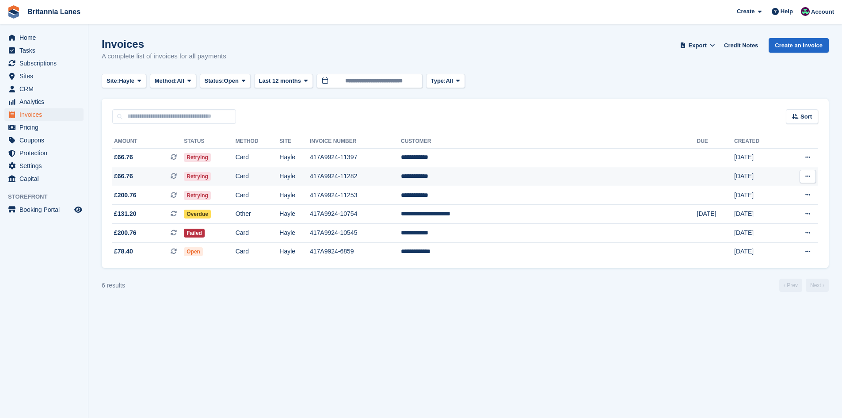
click at [531, 178] on td "**********" at bounding box center [549, 176] width 296 height 19
click at [531, 154] on td "**********" at bounding box center [549, 157] width 296 height 19
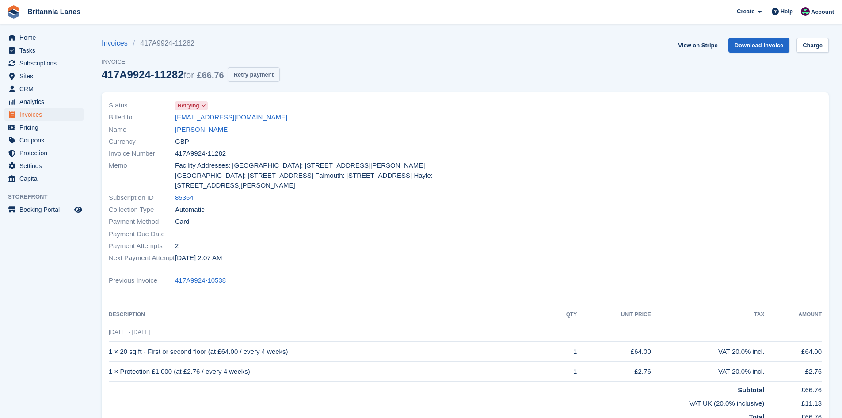
click at [250, 78] on button "Retry payment" at bounding box center [254, 74] width 52 height 15
click at [255, 68] on button "Retry payment" at bounding box center [254, 74] width 52 height 15
click at [815, 42] on link "Charge" at bounding box center [812, 45] width 32 height 15
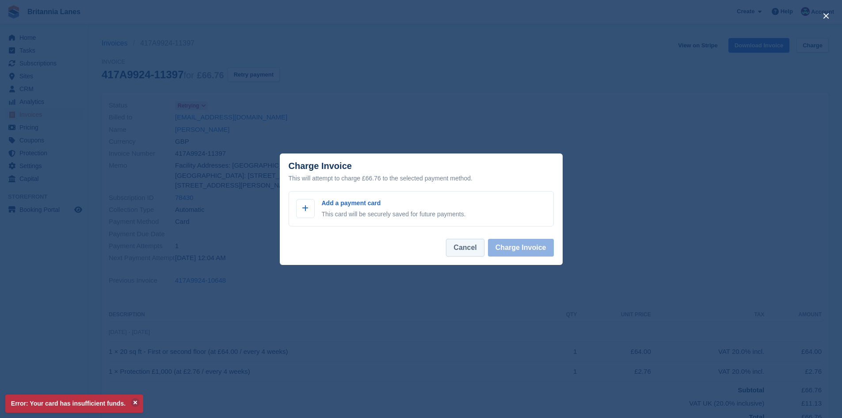
click at [461, 252] on button "Cancel" at bounding box center [465, 248] width 38 height 18
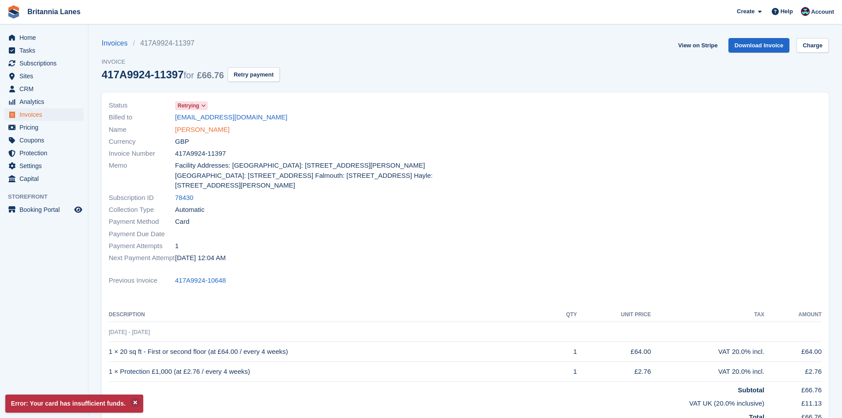
click at [204, 131] on link "Gail Ponting" at bounding box center [202, 130] width 54 height 10
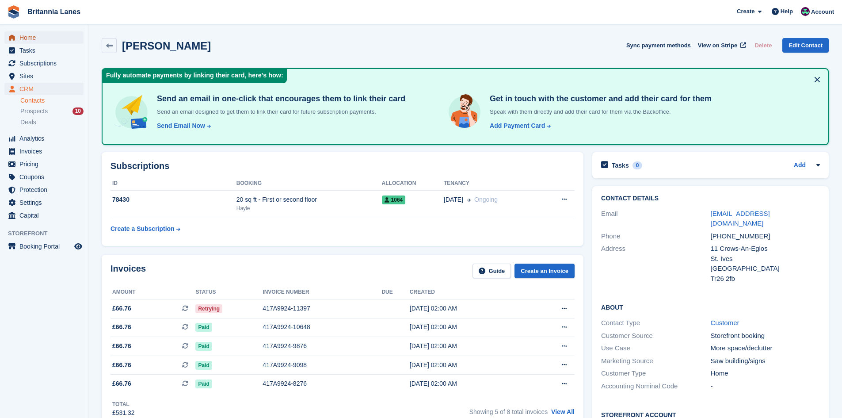
click at [38, 34] on span "Home" at bounding box center [45, 37] width 53 height 12
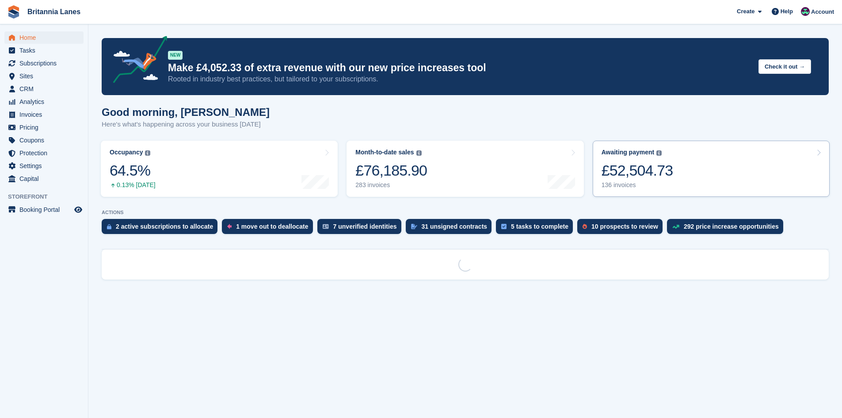
click at [643, 161] on div "£52,504.73" at bounding box center [637, 170] width 72 height 18
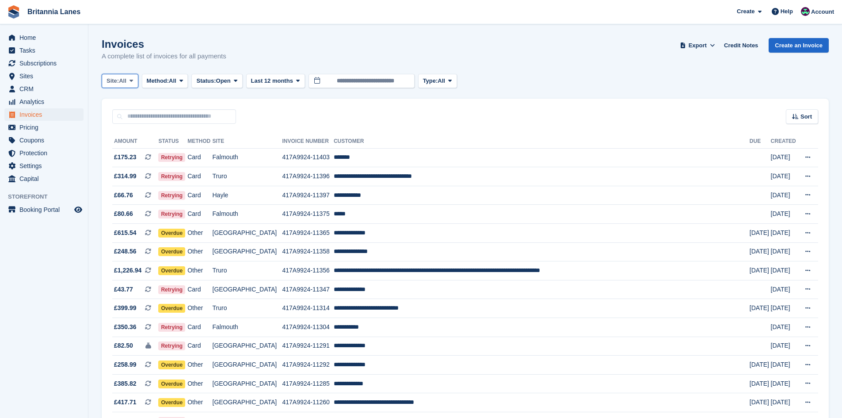
click at [129, 82] on span at bounding box center [131, 80] width 7 height 7
click at [131, 113] on link "Truro" at bounding box center [146, 118] width 80 height 16
